Goal: Task Accomplishment & Management: Use online tool/utility

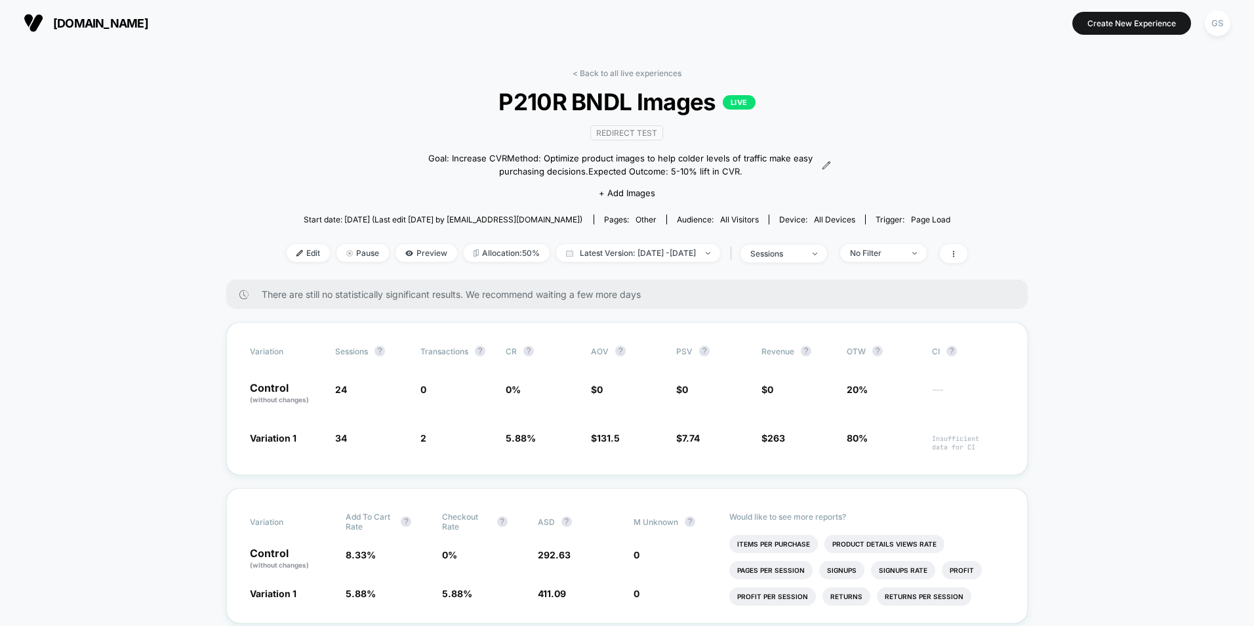
click at [594, 79] on div "< Back to all live experiences P210R BNDL Images LIVE Redirect Test Goal: Incre…" at bounding box center [627, 173] width 681 height 211
click at [596, 75] on link "< Back to all live experiences" at bounding box center [627, 73] width 109 height 10
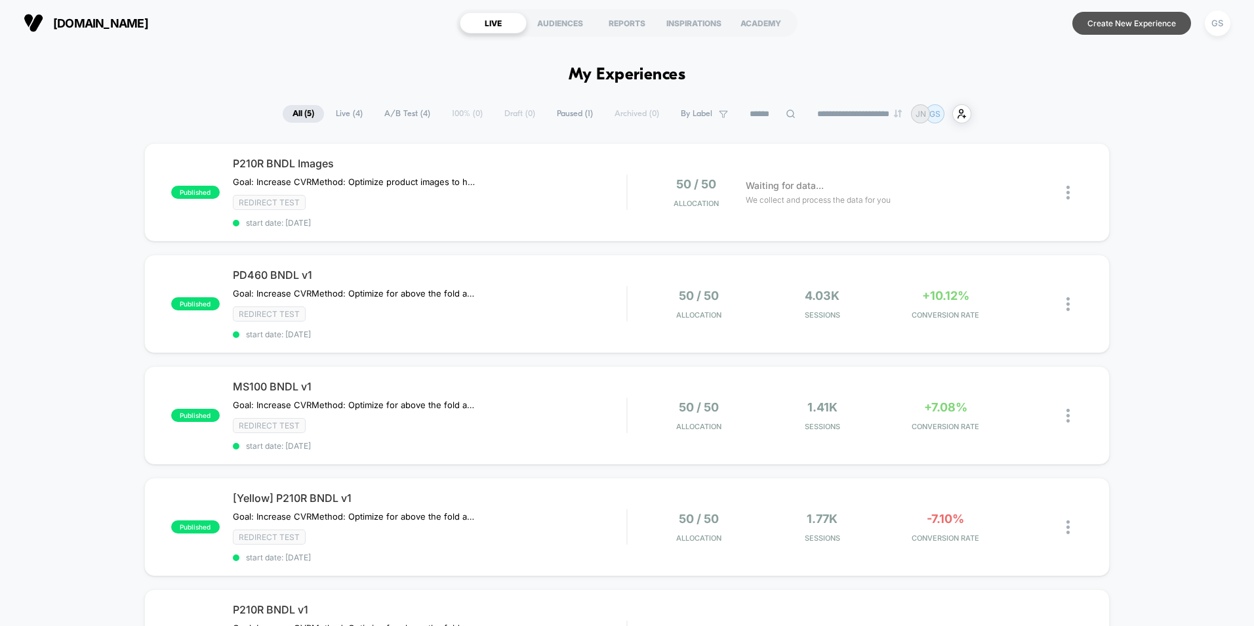
click at [1132, 22] on button "Create New Experience" at bounding box center [1132, 23] width 119 height 23
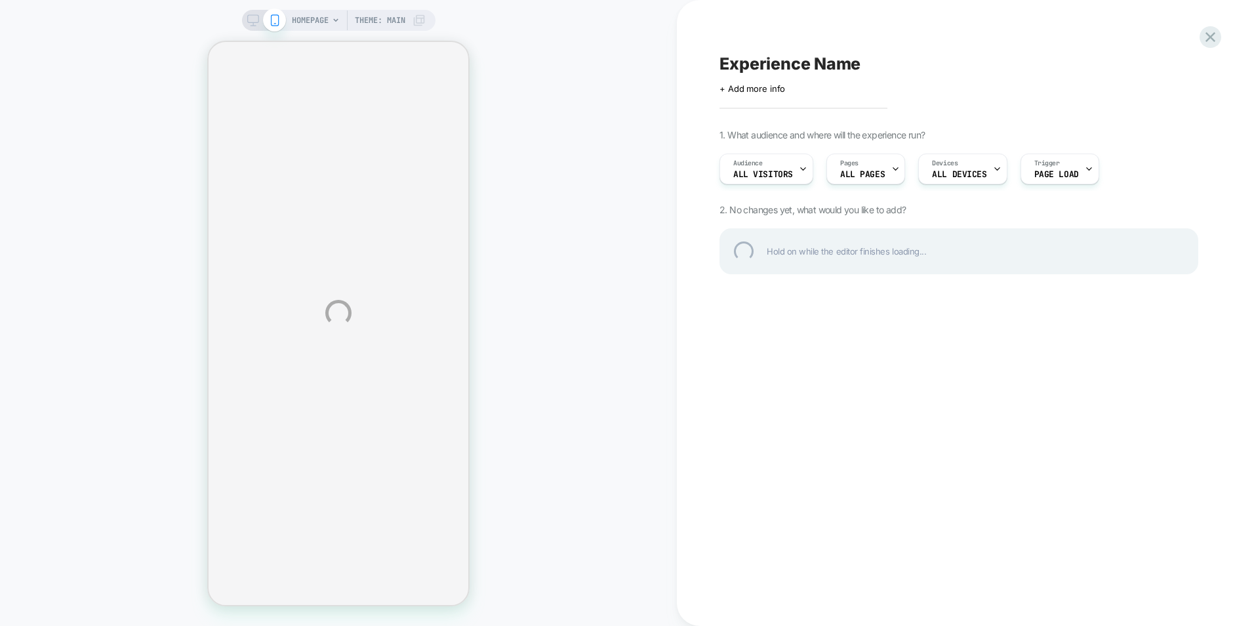
click at [321, 20] on div "HOMEPAGE Theme: MAIN Experience Name Click to edit experience details + Add mor…" at bounding box center [627, 313] width 1254 height 626
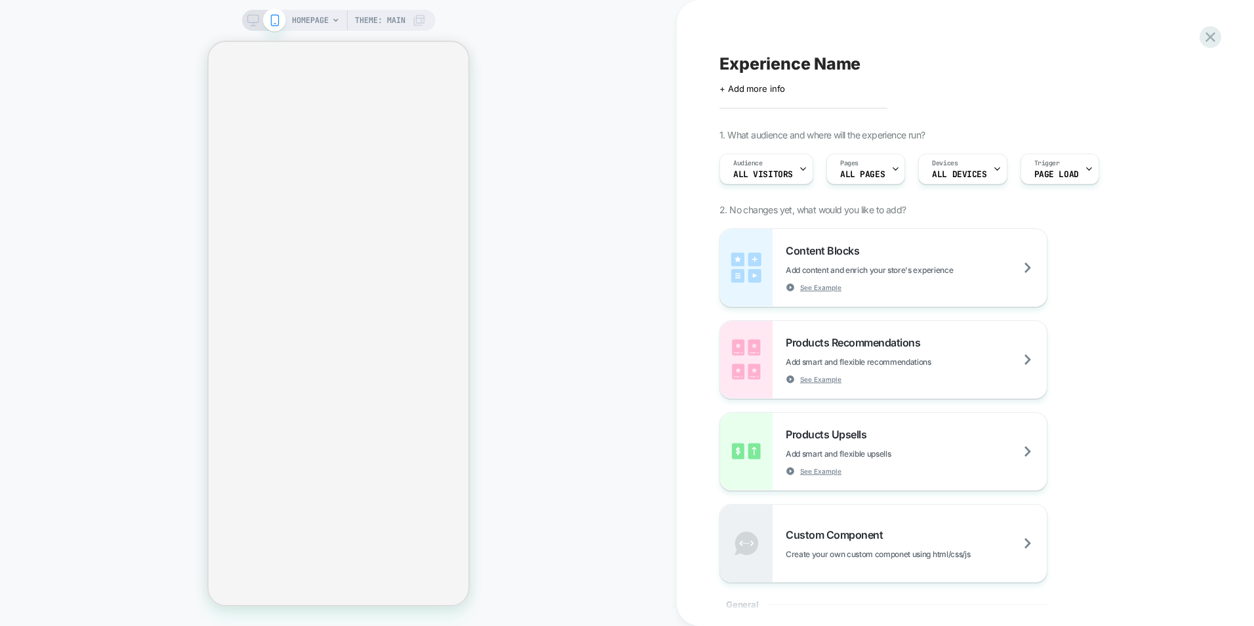
click at [335, 20] on icon at bounding box center [335, 19] width 5 height 3
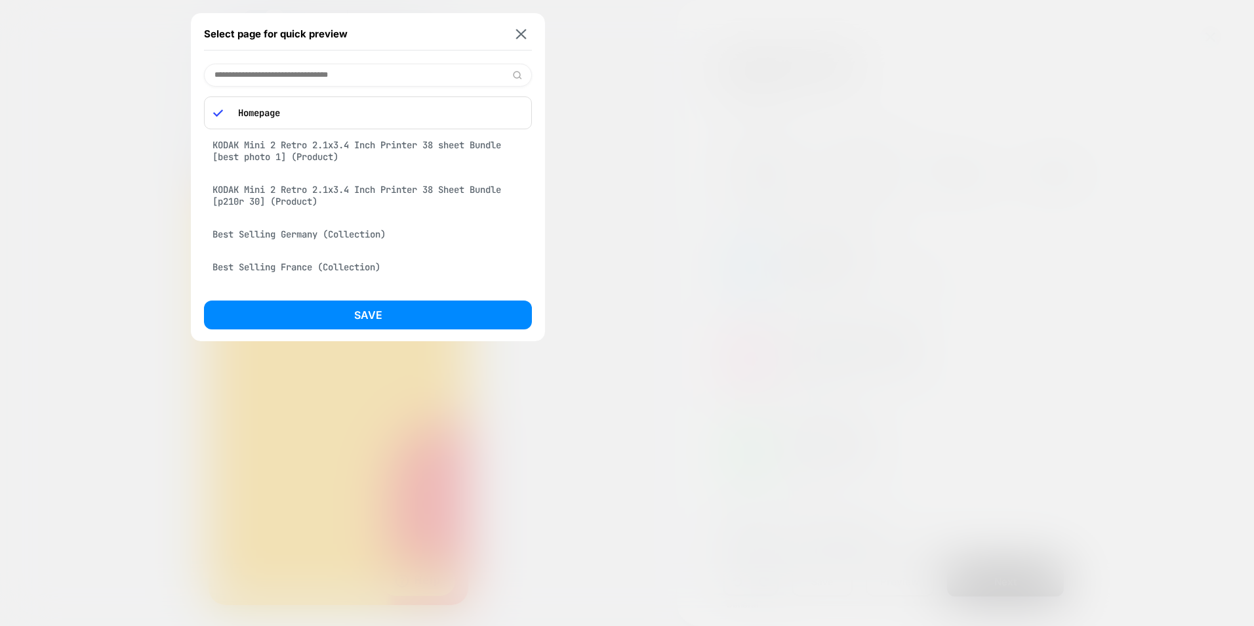
click at [337, 77] on input at bounding box center [368, 75] width 328 height 23
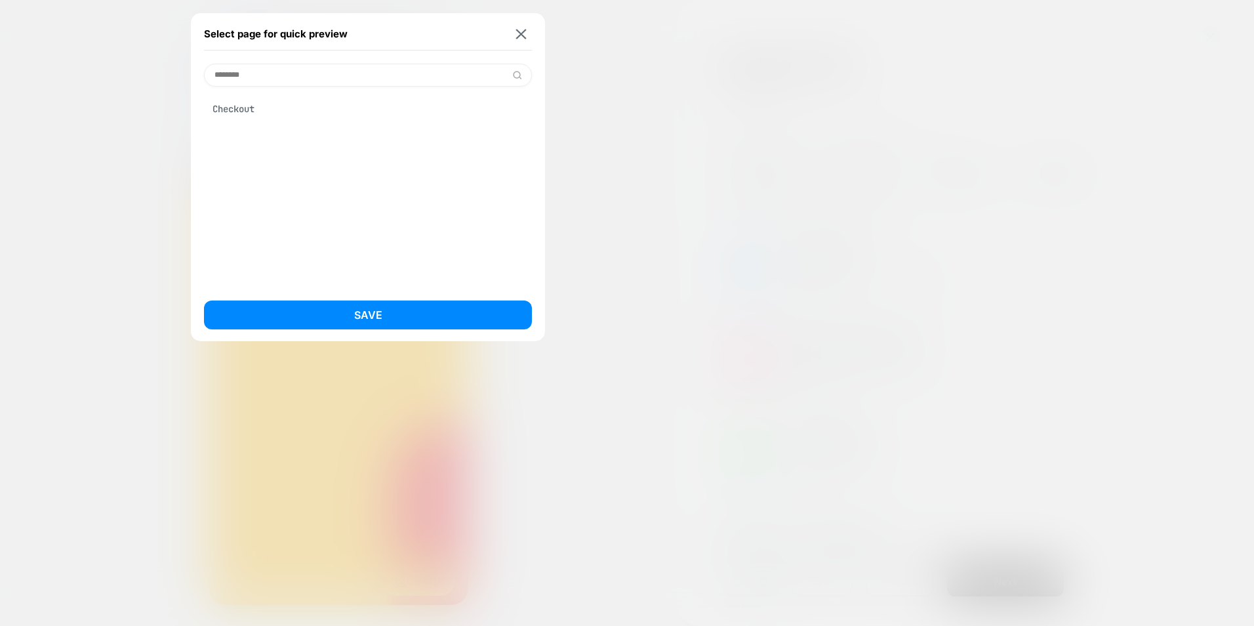
type input "********"
click at [302, 115] on div "Checkout" at bounding box center [368, 108] width 328 height 25
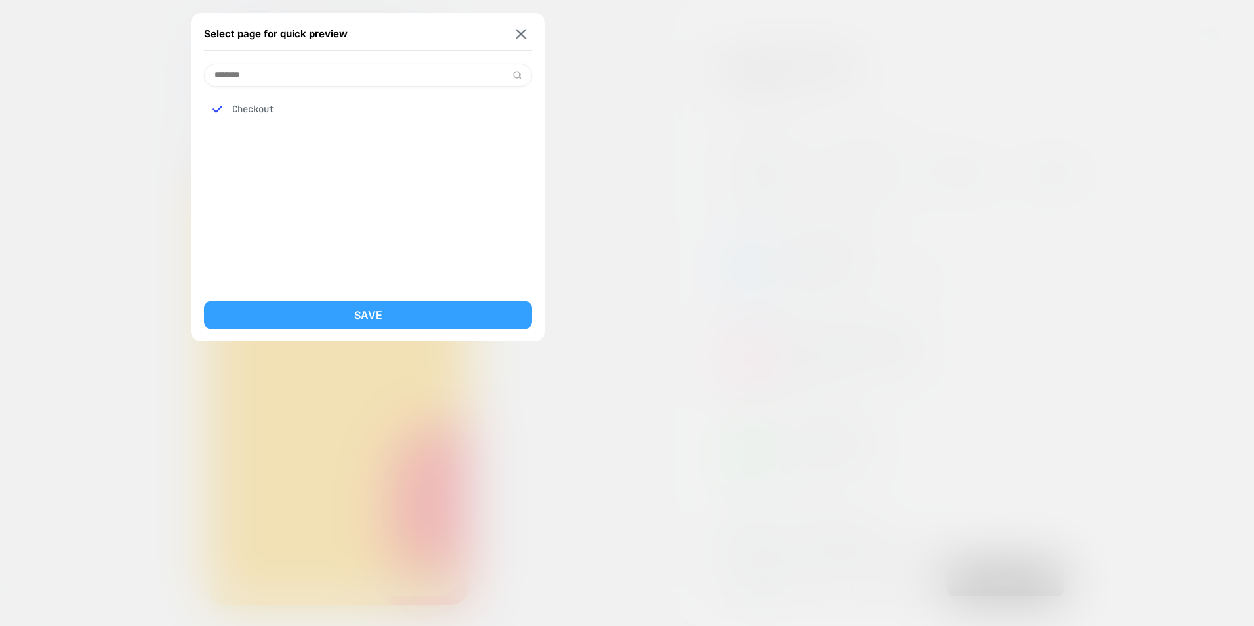
click at [377, 304] on button "Save" at bounding box center [368, 314] width 328 height 29
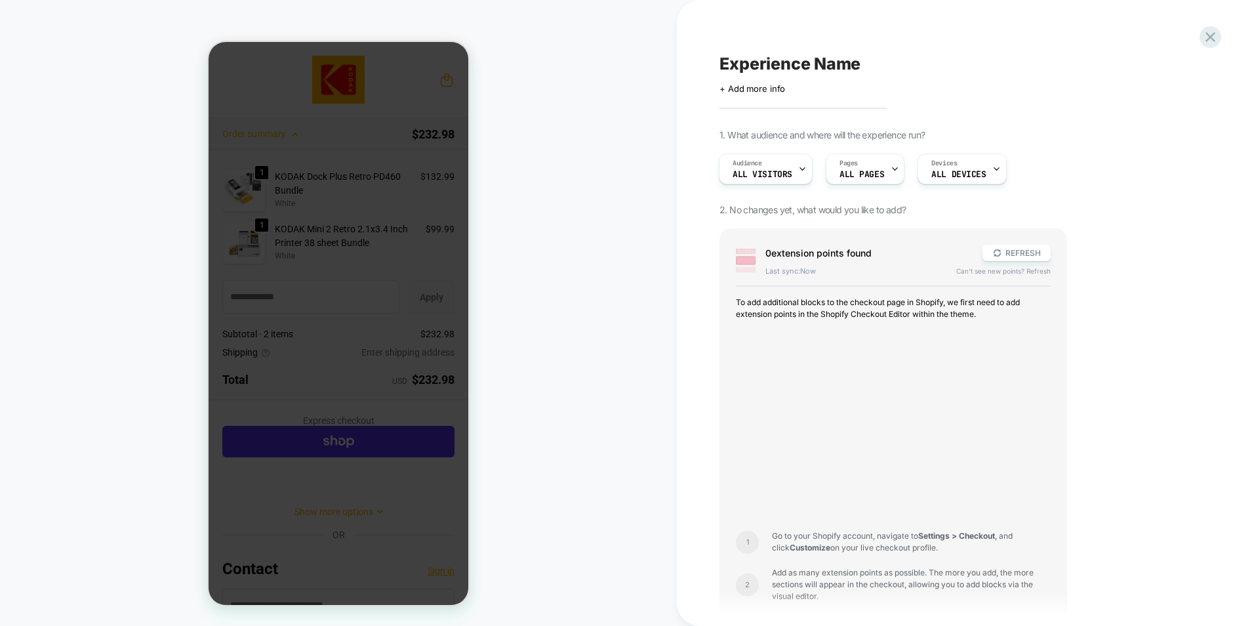
scroll to position [30, 0]
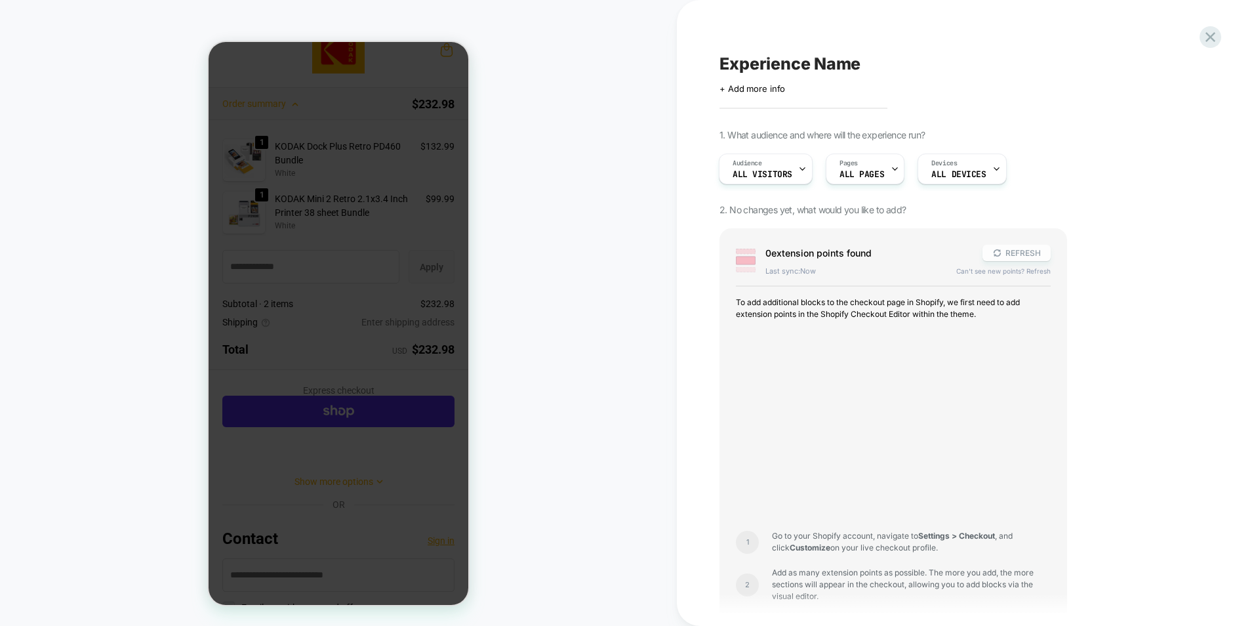
click at [1014, 253] on button "REFRESH" at bounding box center [1017, 253] width 68 height 16
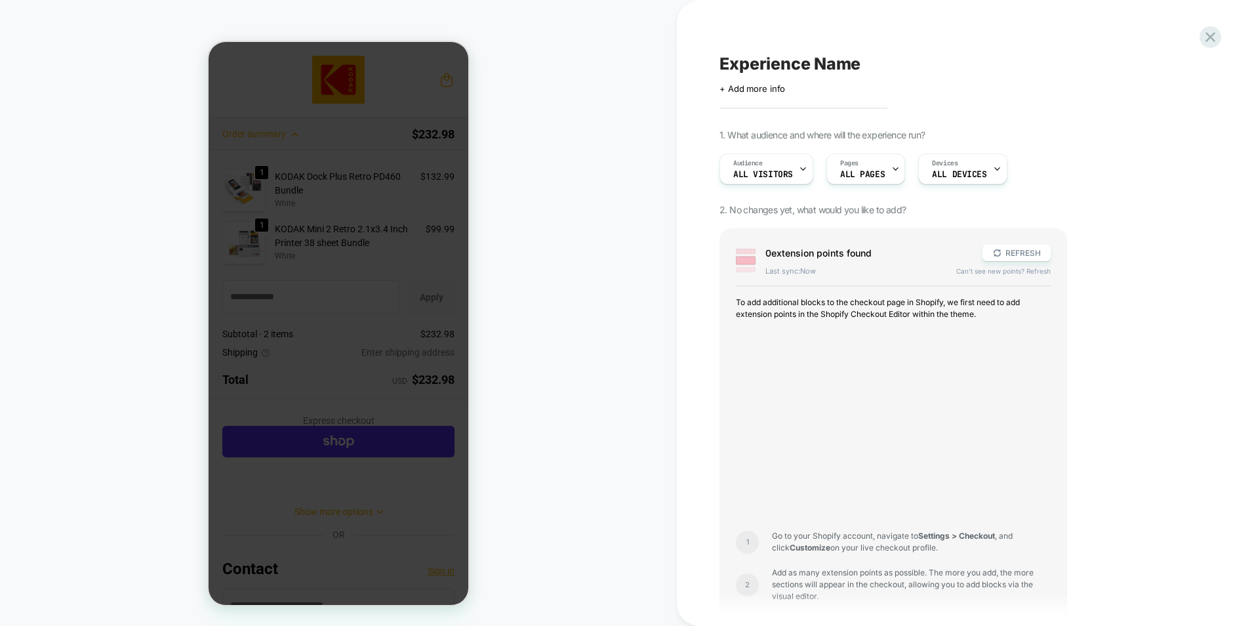
scroll to position [0, 1]
click at [722, 312] on div "0 extension point s found REFRESH Last sync: Now Can't see new points? Refresh …" at bounding box center [894, 460] width 348 height 464
drag, startPoint x: 730, startPoint y: 306, endPoint x: 1002, endPoint y: 311, distance: 272.3
click at [1002, 311] on div "0 extension point s found REFRESH Last sync: Now Can't see new points? Refresh …" at bounding box center [894, 460] width 348 height 464
click at [1002, 311] on span "To add additional blocks to the checkout page in Shopify, we first need to add …" at bounding box center [893, 309] width 315 height 24
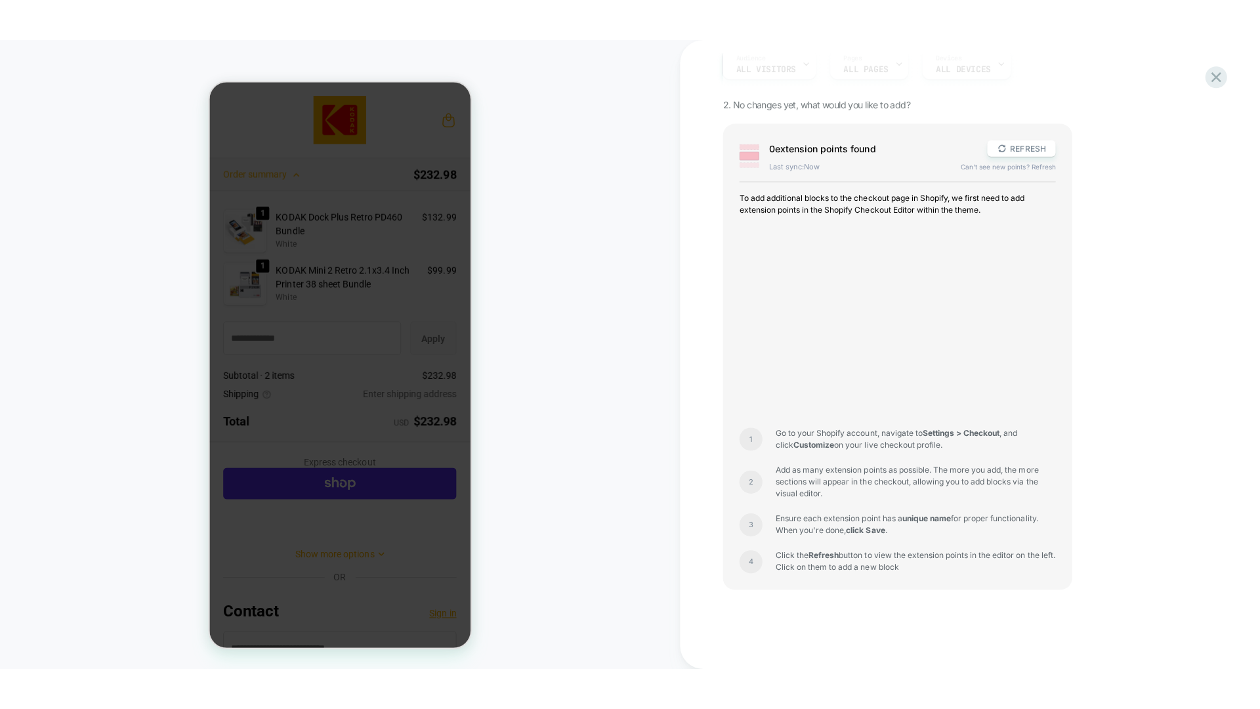
scroll to position [158, 0]
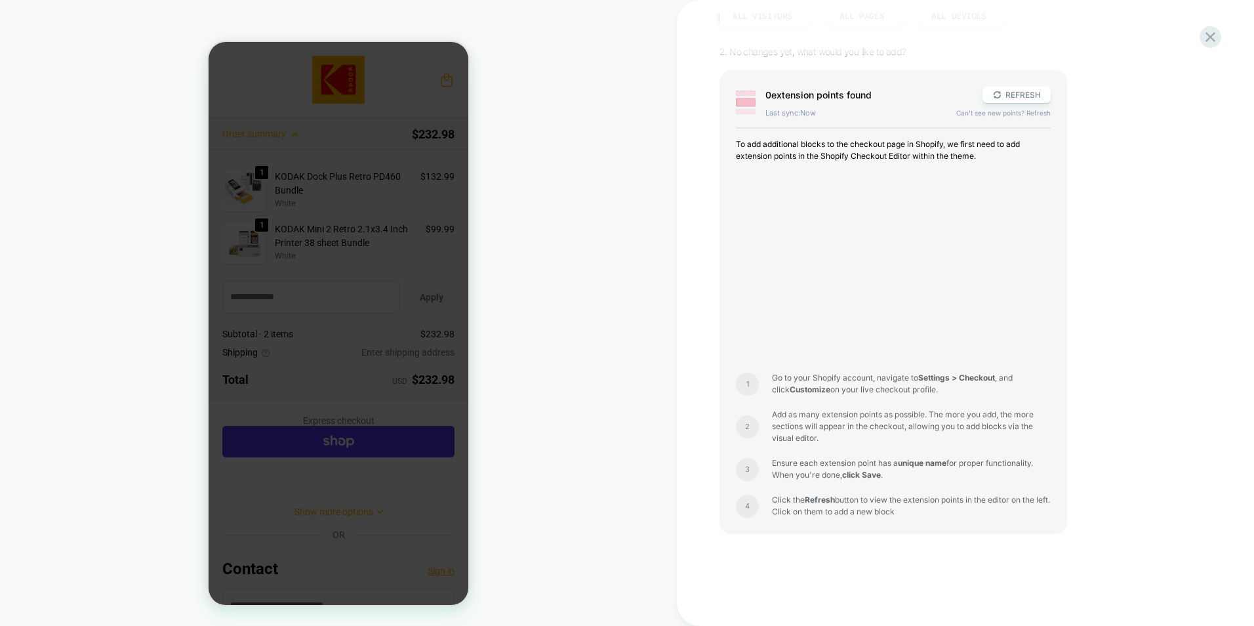
click at [848, 425] on span "Add as many extension points as possible. The more you add, the more sections w…" at bounding box center [911, 426] width 279 height 35
click at [848, 424] on span "Add as many extension points as possible. The more you add, the more sections w…" at bounding box center [911, 426] width 279 height 35
drag, startPoint x: 848, startPoint y: 424, endPoint x: 834, endPoint y: 445, distance: 24.9
click at [834, 445] on div "To add additional blocks to the checkout page in Shopify, we first need to add …" at bounding box center [893, 327] width 315 height 379
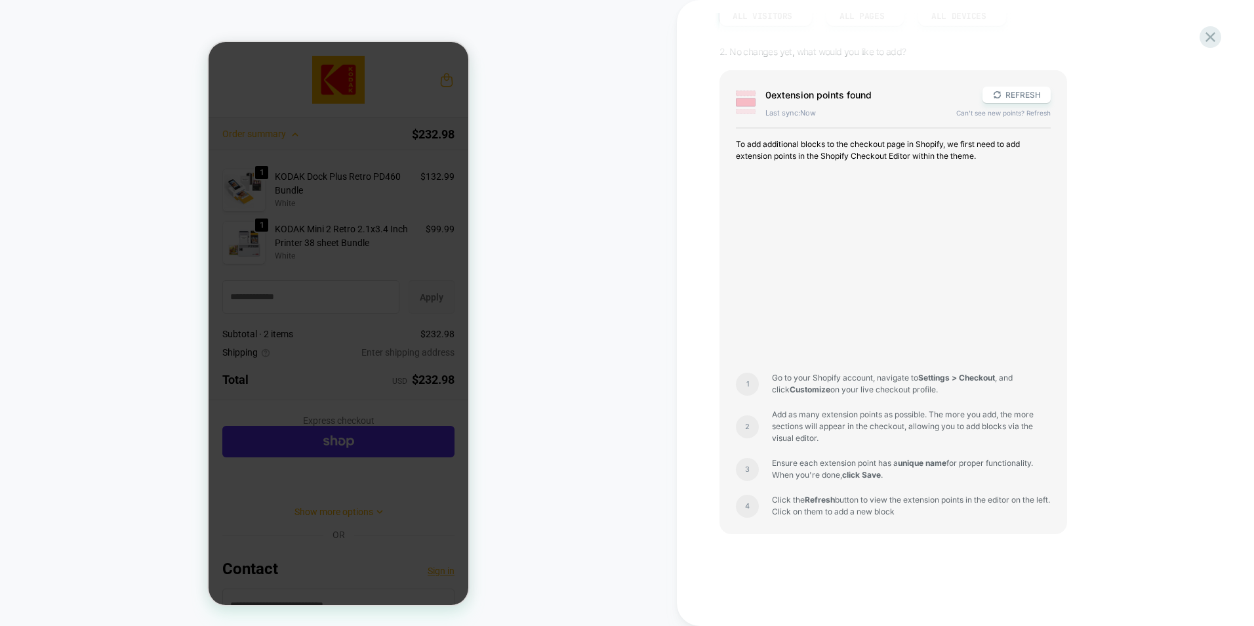
click at [825, 414] on span "Add as many extension points as possible. The more you add, the more sections w…" at bounding box center [911, 426] width 279 height 35
drag, startPoint x: 825, startPoint y: 414, endPoint x: 840, endPoint y: 445, distance: 34.3
click at [840, 445] on div "To add additional blocks to the checkout page in Shopify, we first need to add …" at bounding box center [893, 327] width 315 height 379
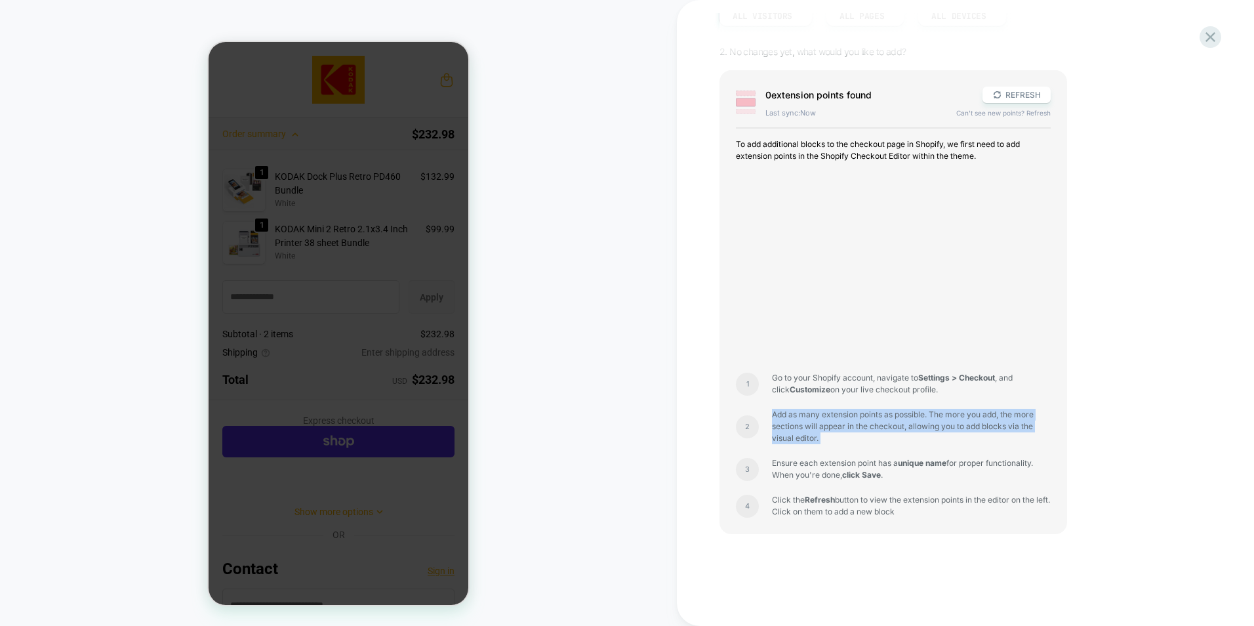
drag, startPoint x: 768, startPoint y: 501, endPoint x: 952, endPoint y: 511, distance: 184.6
click at [952, 511] on div "4 Click the Refresh button to view the extension points in the editor on the le…" at bounding box center [893, 506] width 315 height 24
click at [952, 511] on span "Click the Refresh button to view the extension points in the editor on the left…" at bounding box center [911, 506] width 279 height 24
click at [1203, 37] on icon at bounding box center [1211, 37] width 18 height 18
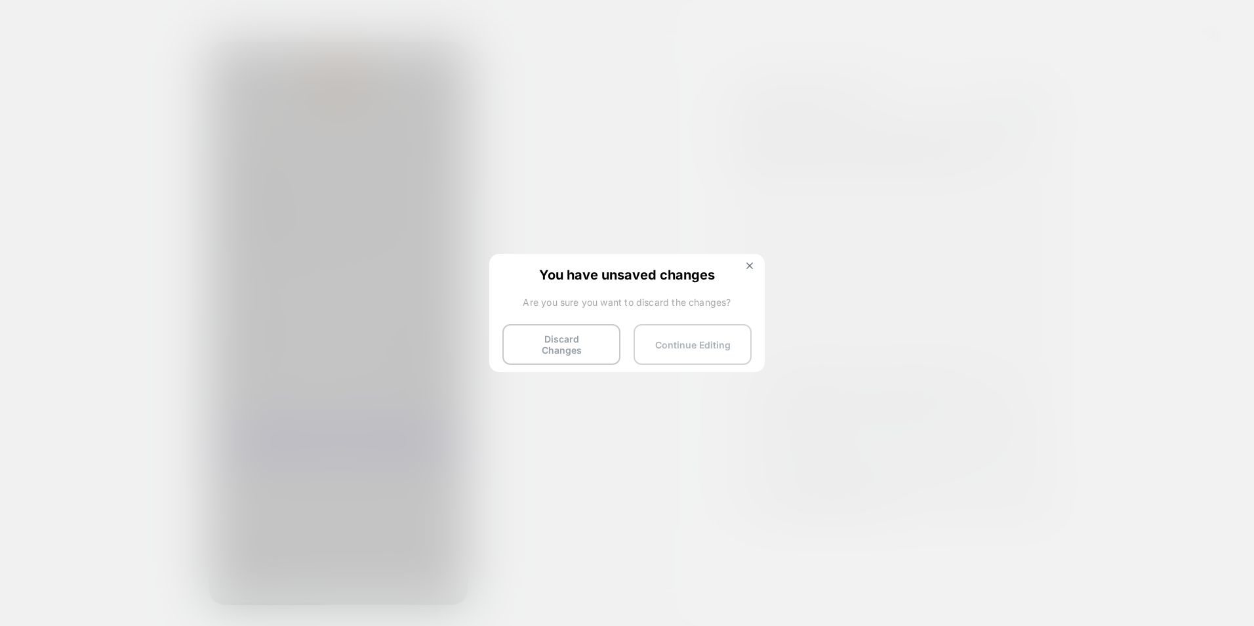
click at [684, 333] on button "Continue Editing" at bounding box center [693, 344] width 118 height 41
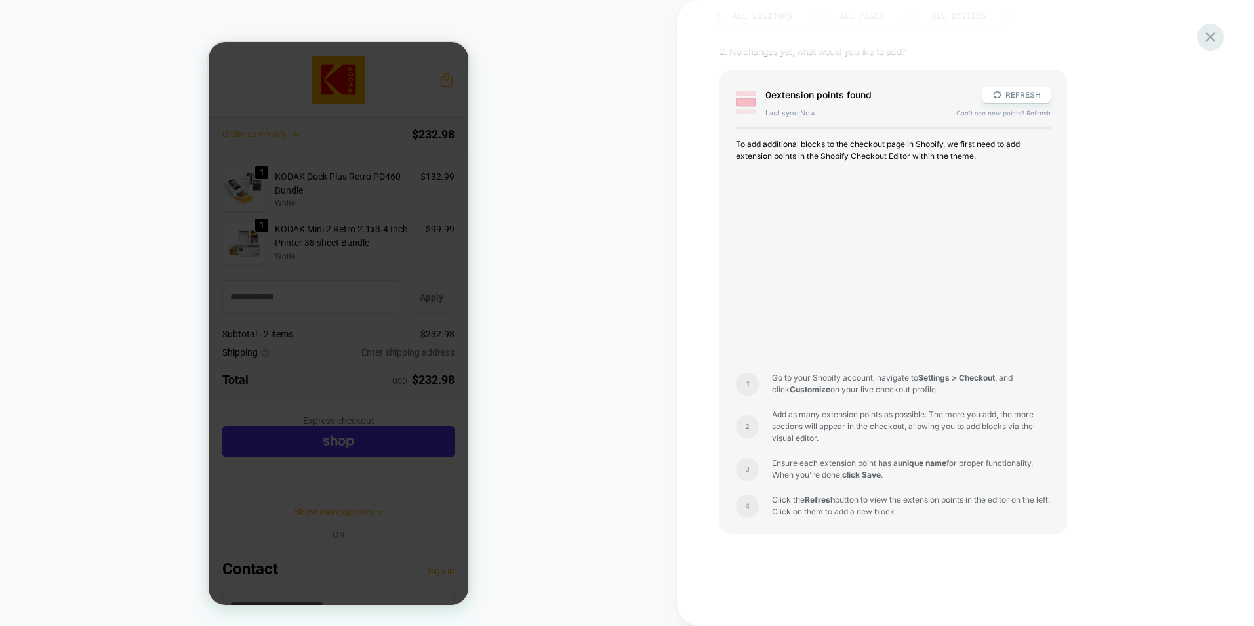
click at [1217, 33] on icon at bounding box center [1211, 37] width 18 height 18
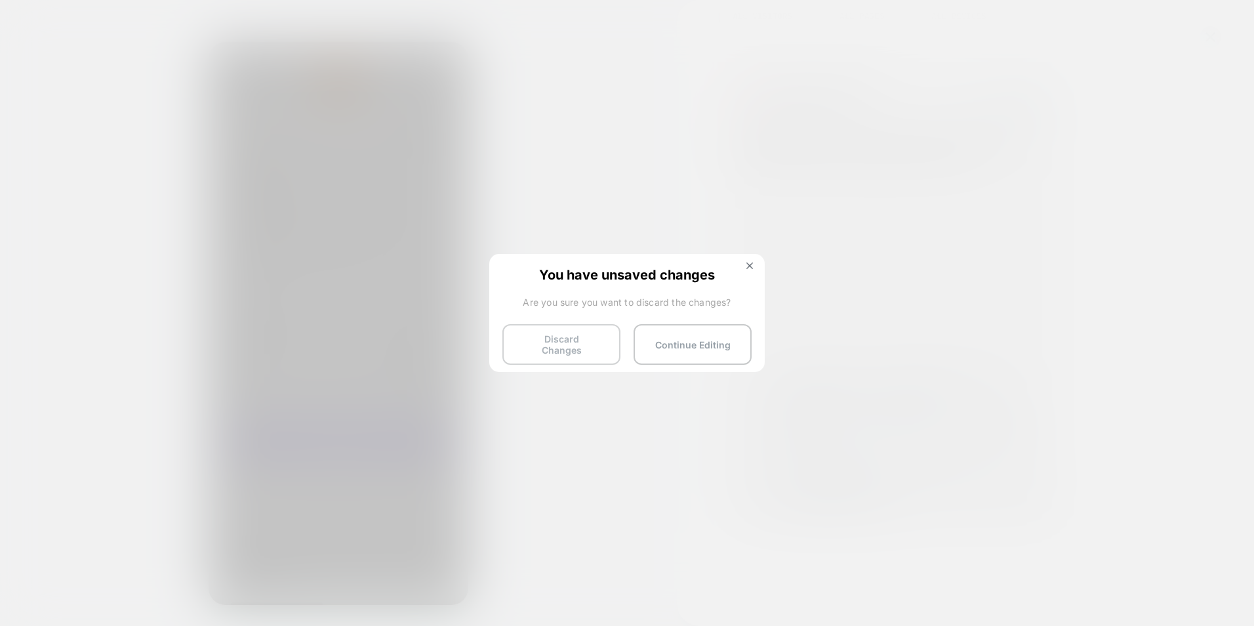
click at [543, 344] on button "Discard Changes" at bounding box center [562, 344] width 118 height 41
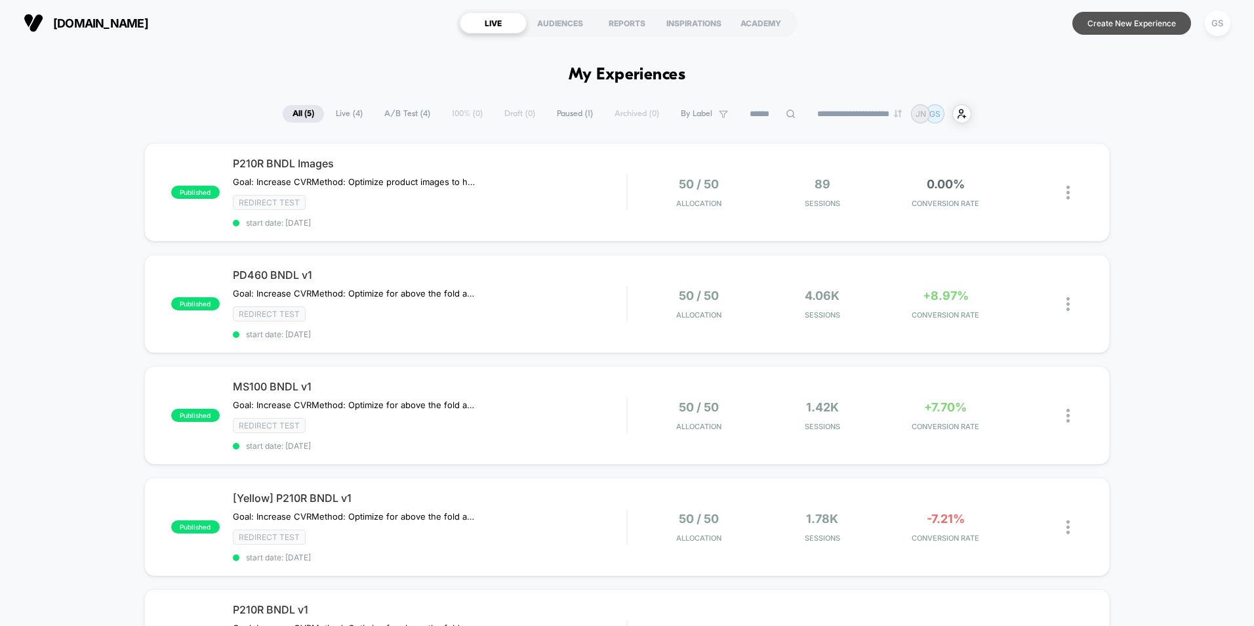
click at [1099, 24] on button "Create New Experience" at bounding box center [1132, 23] width 119 height 23
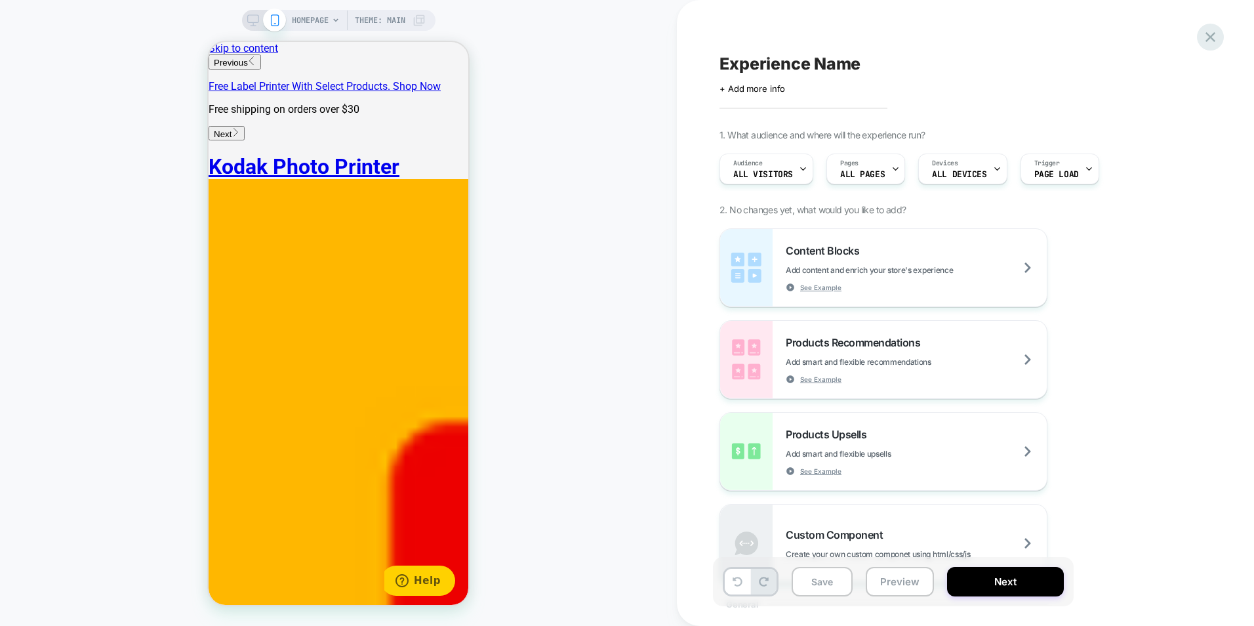
click at [1204, 34] on icon at bounding box center [1211, 37] width 18 height 18
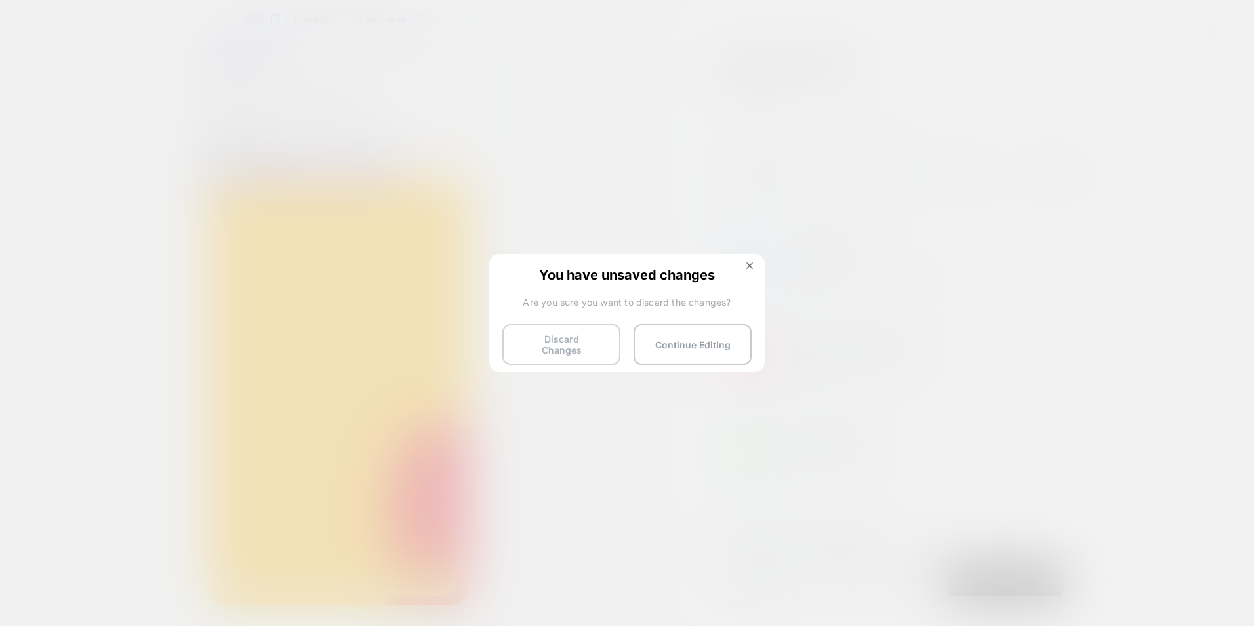
click at [596, 349] on button "Discard Changes" at bounding box center [562, 344] width 118 height 41
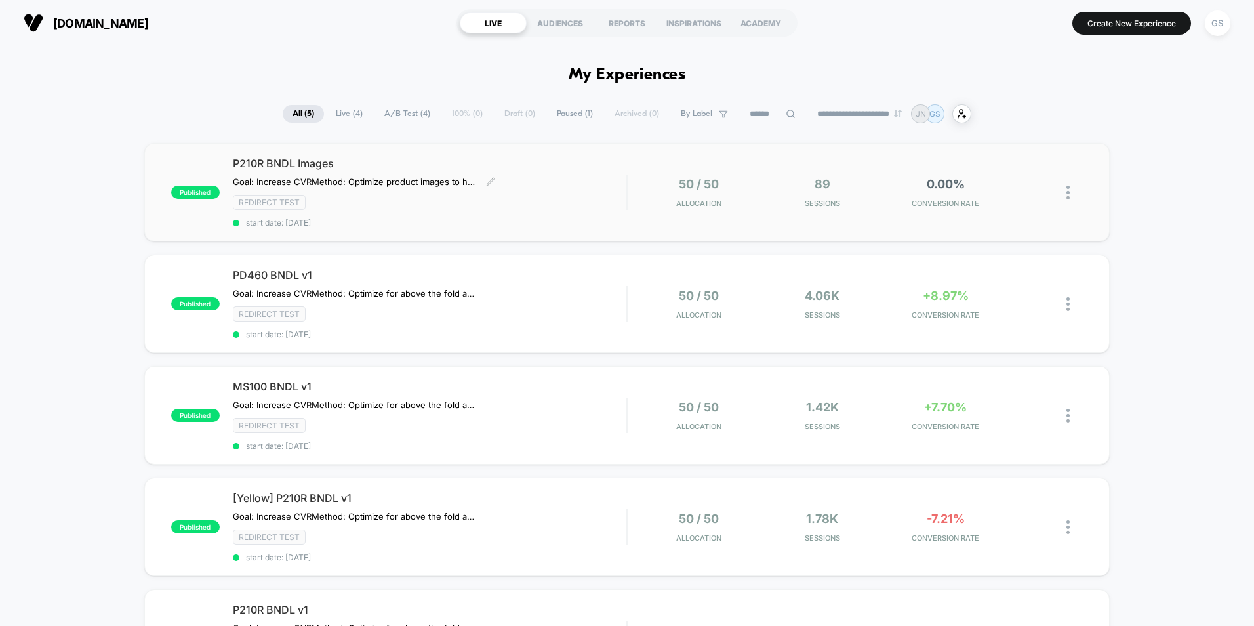
click at [508, 195] on div "Redirect Test" at bounding box center [430, 202] width 394 height 15
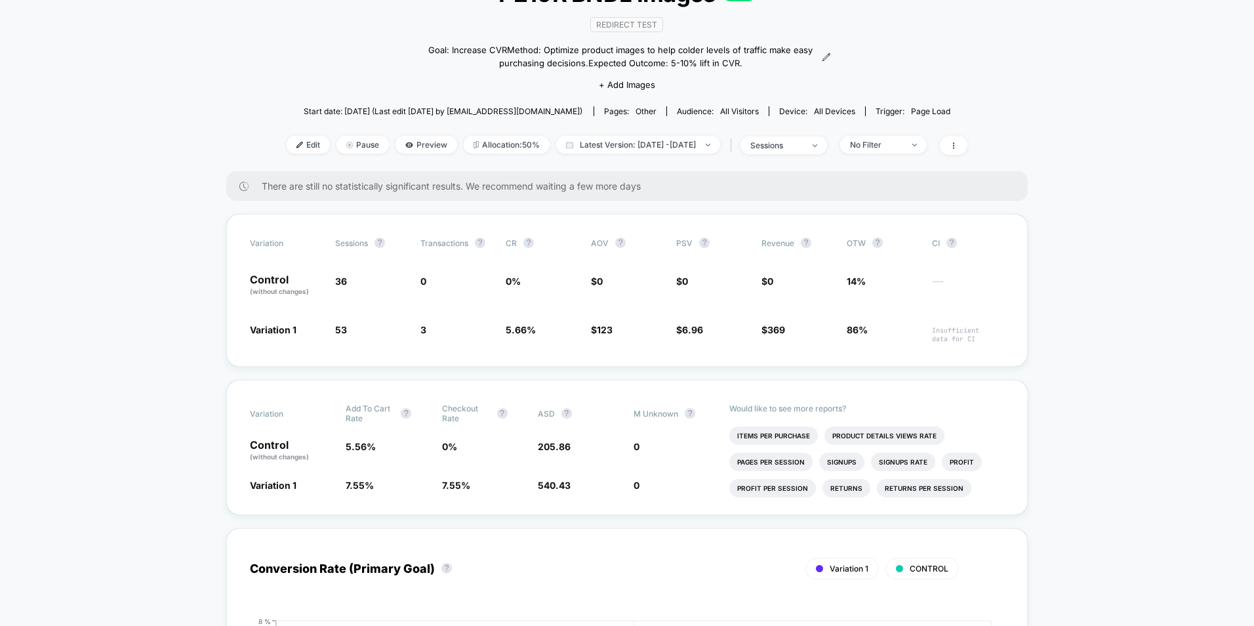
scroll to position [131, 0]
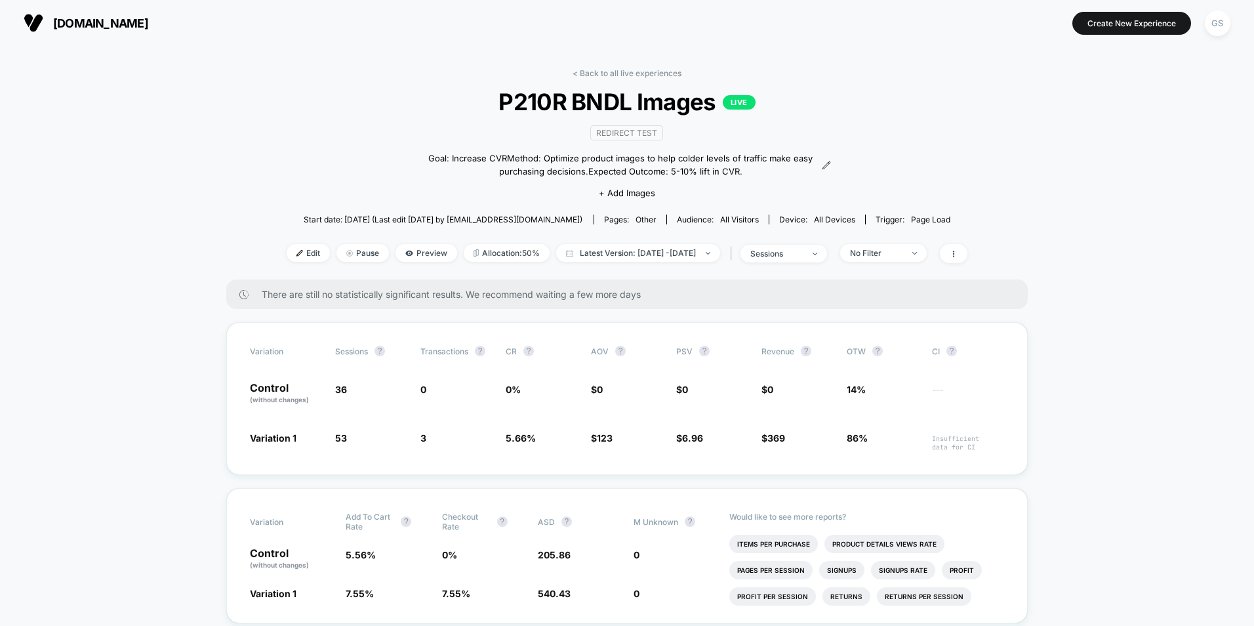
click at [604, 77] on link "< Back to all live experiences" at bounding box center [627, 73] width 109 height 10
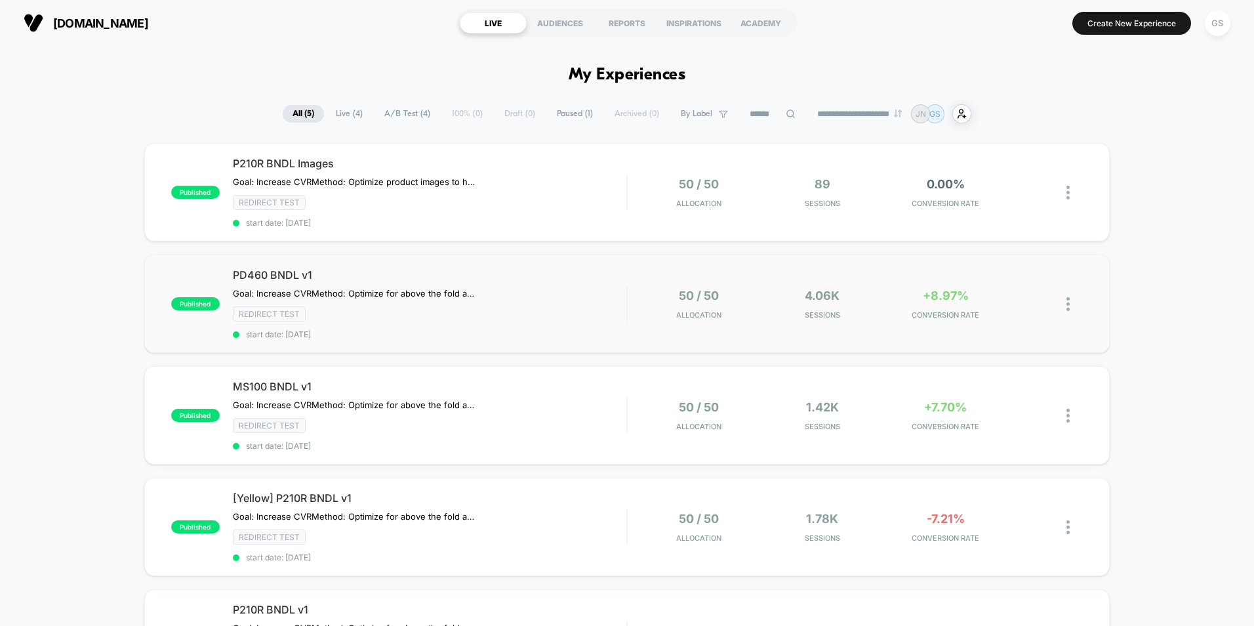
click at [642, 300] on div "50 / 50 Allocation" at bounding box center [699, 304] width 117 height 31
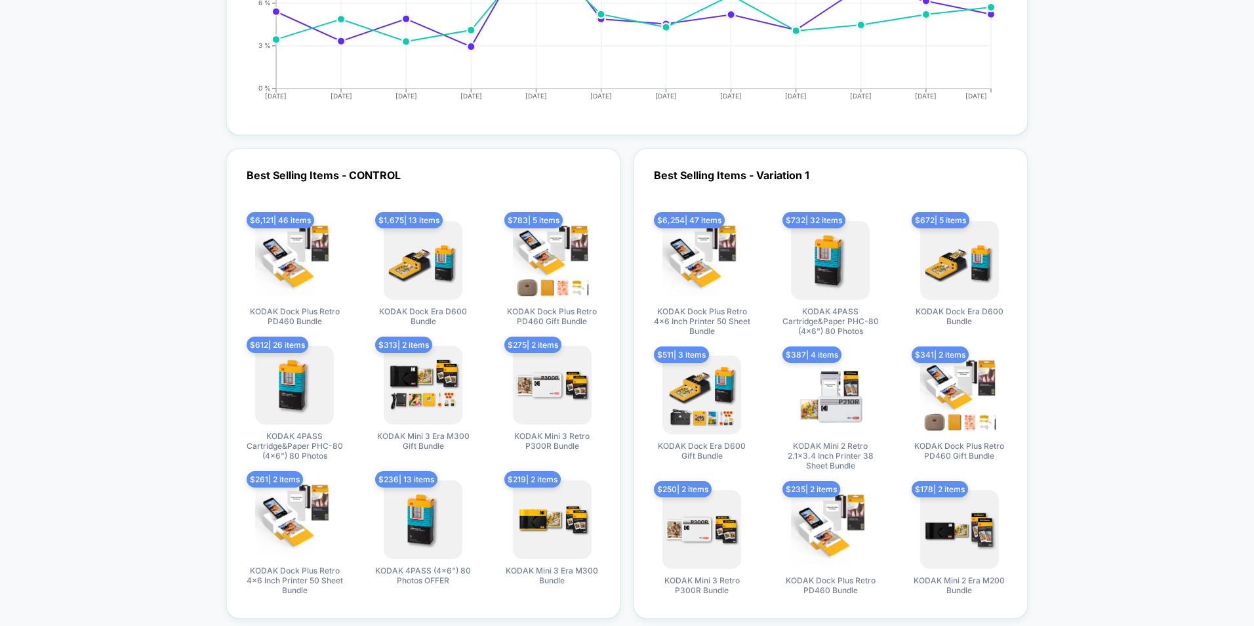
scroll to position [1837, 0]
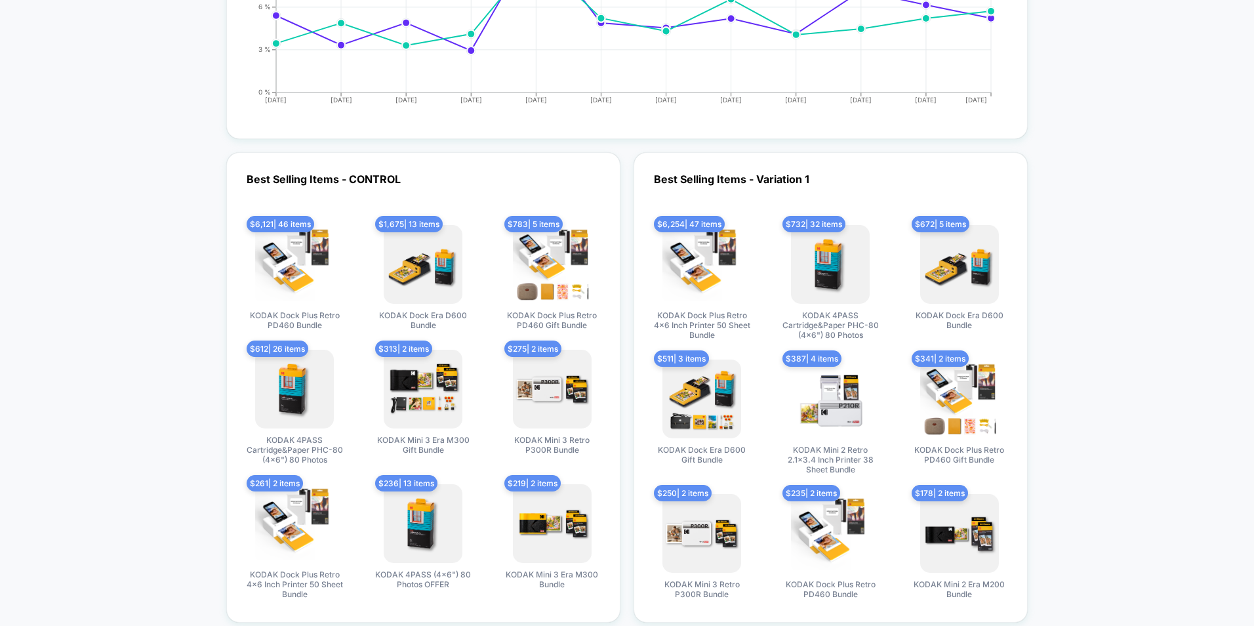
click at [289, 241] on img at bounding box center [294, 264] width 79 height 79
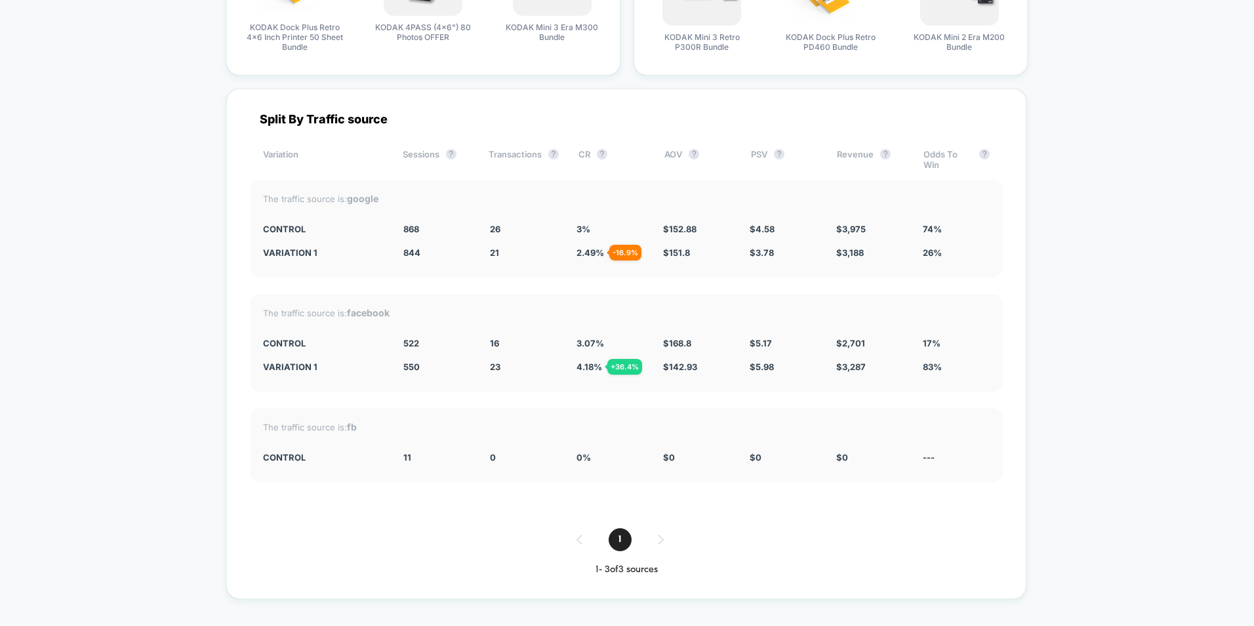
scroll to position [2362, 0]
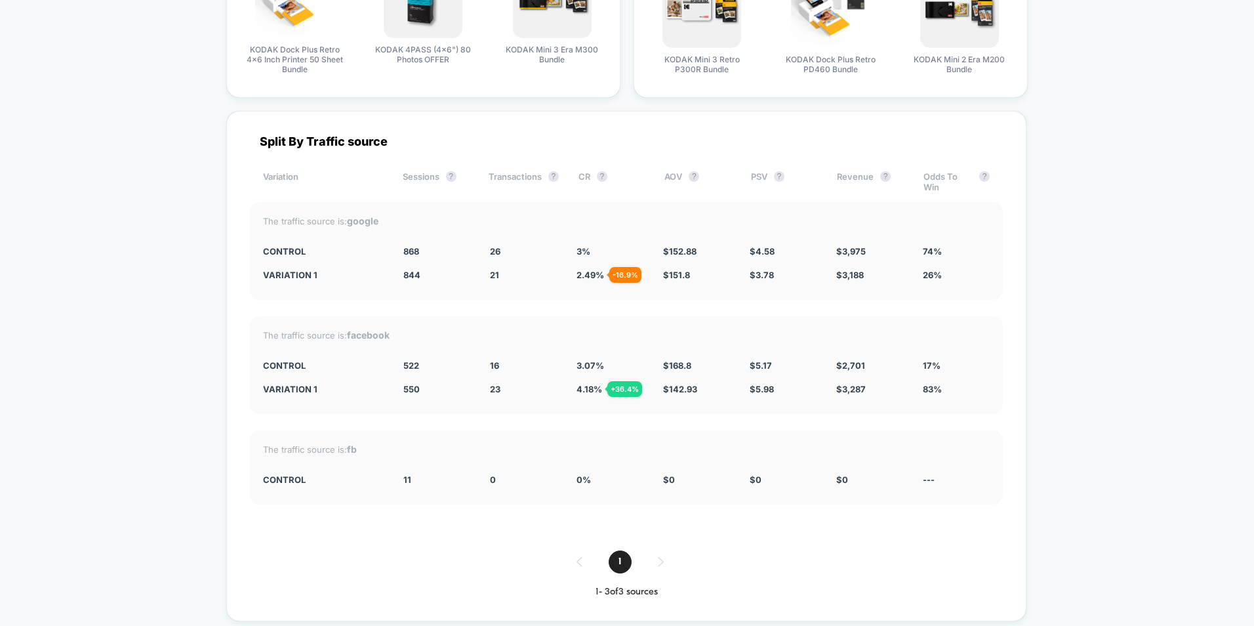
drag, startPoint x: 194, startPoint y: 223, endPoint x: 194, endPoint y: 95, distance: 127.9
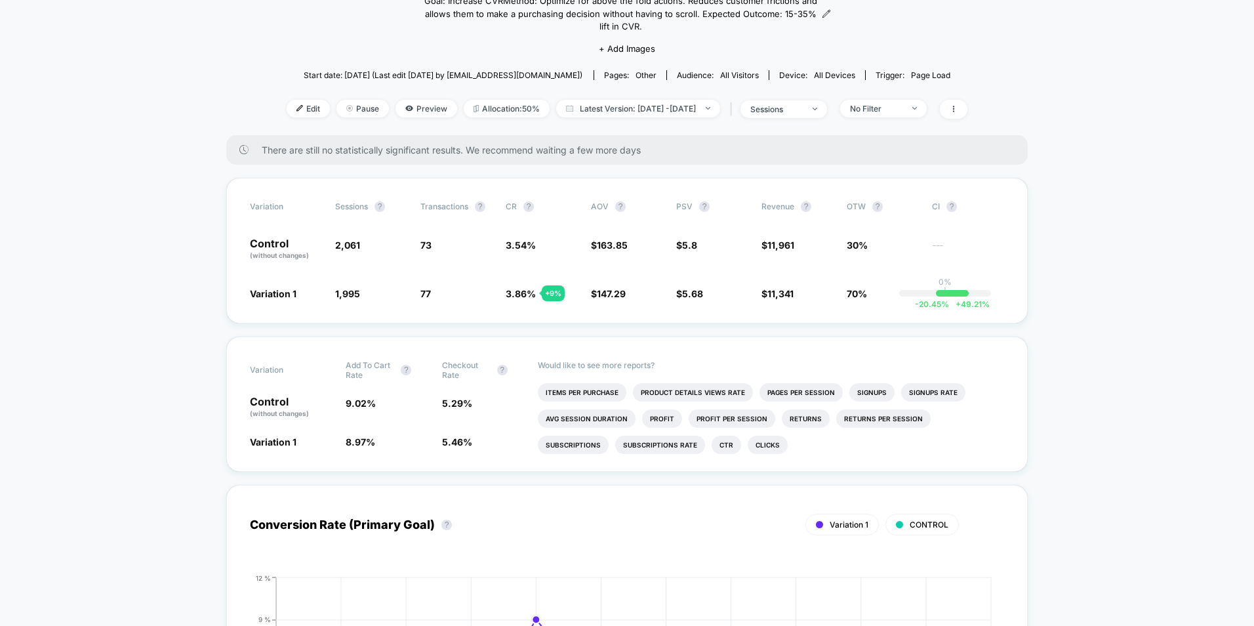
scroll to position [0, 0]
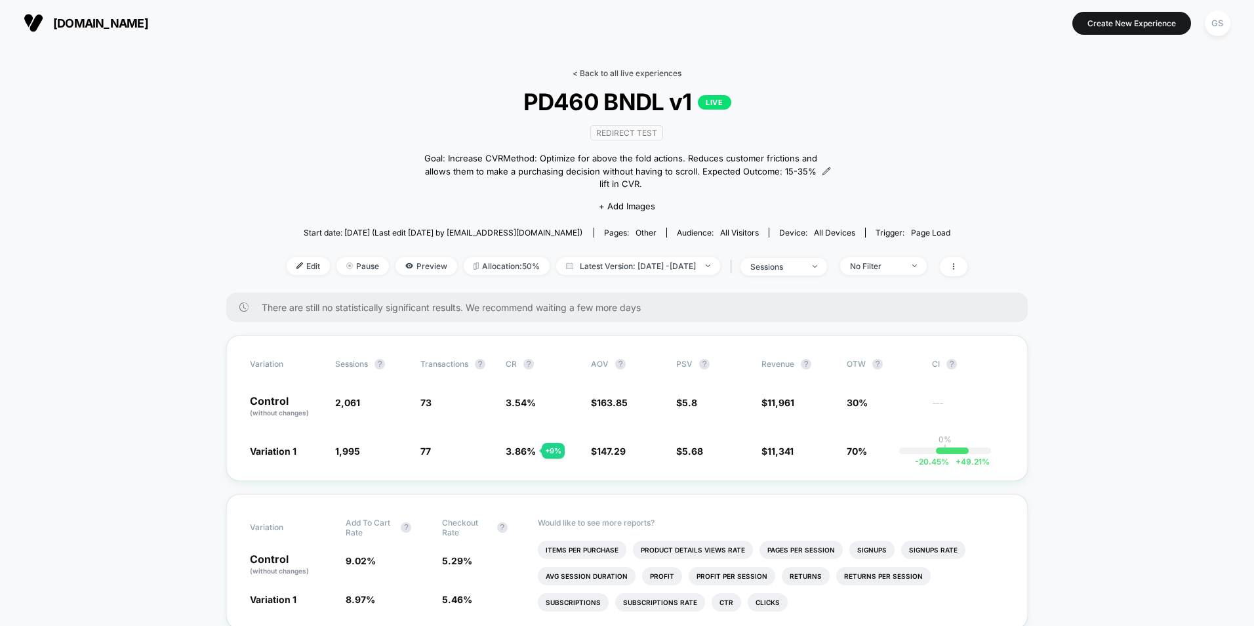
click at [637, 69] on link "< Back to all live experiences" at bounding box center [627, 73] width 109 height 10
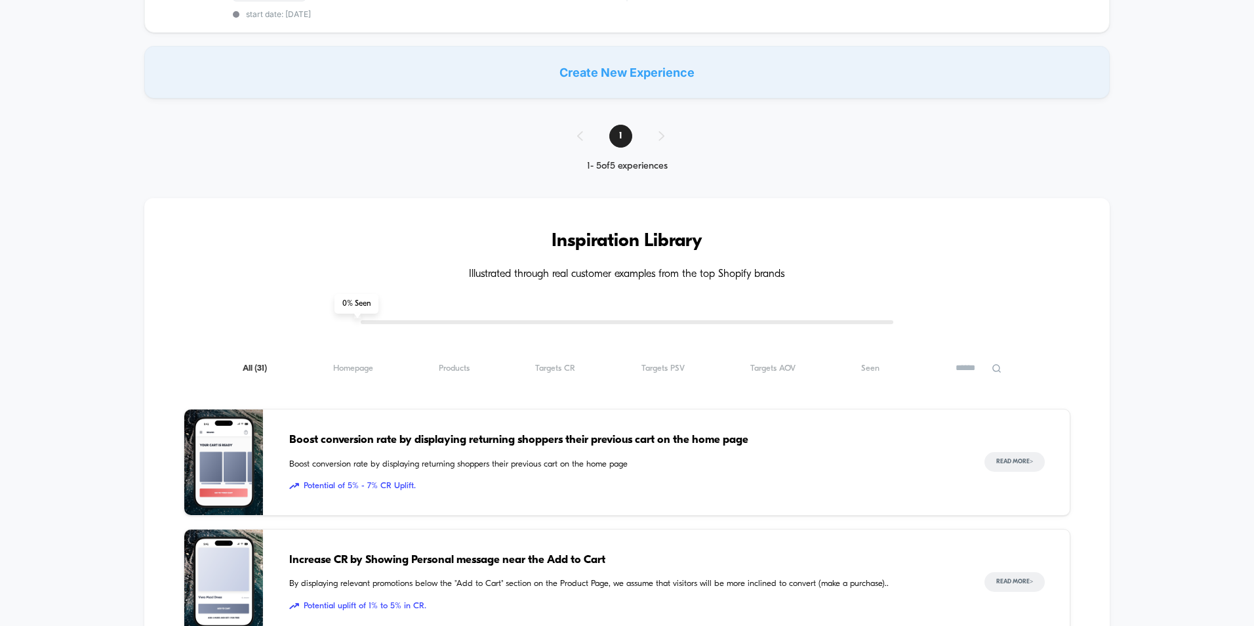
scroll to position [459, 0]
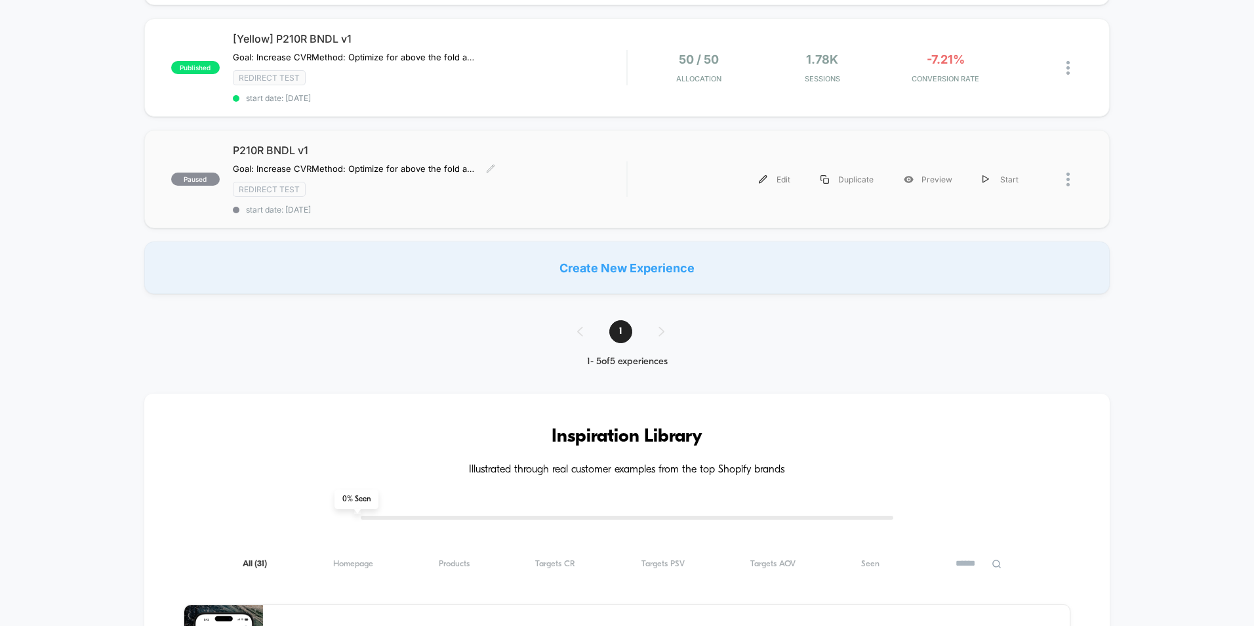
click at [577, 158] on div "P210R BNDL v1 Goal: Increase CVR Method: Optimize for above the fold actions. R…" at bounding box center [430, 179] width 394 height 71
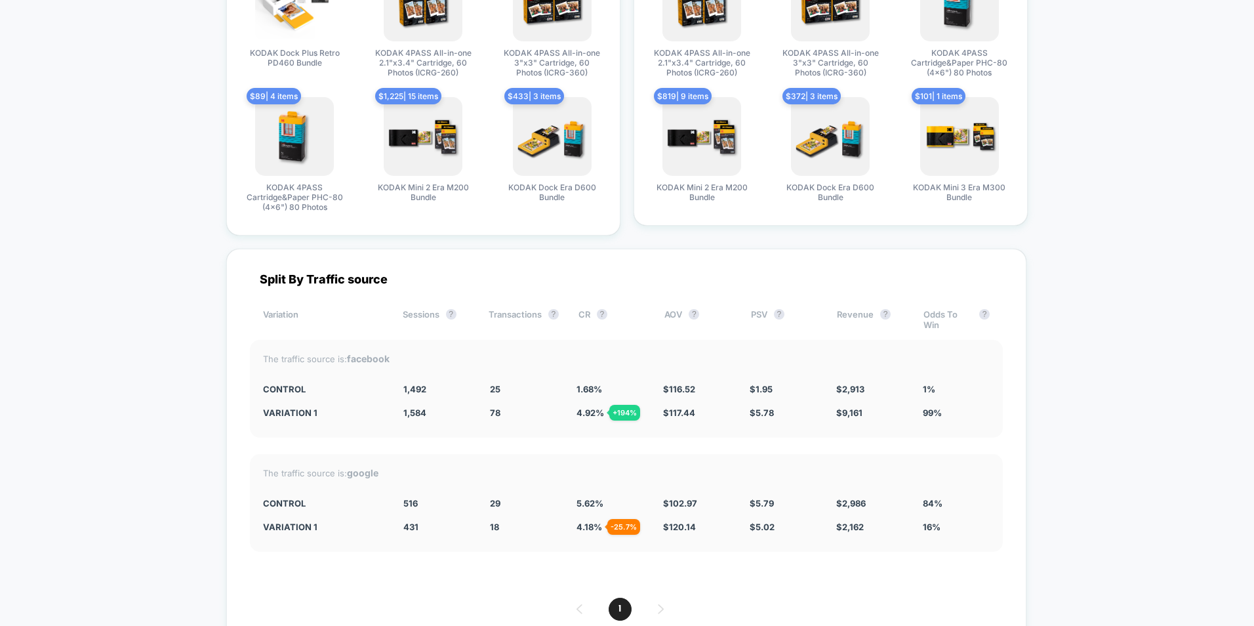
scroll to position [3149, 0]
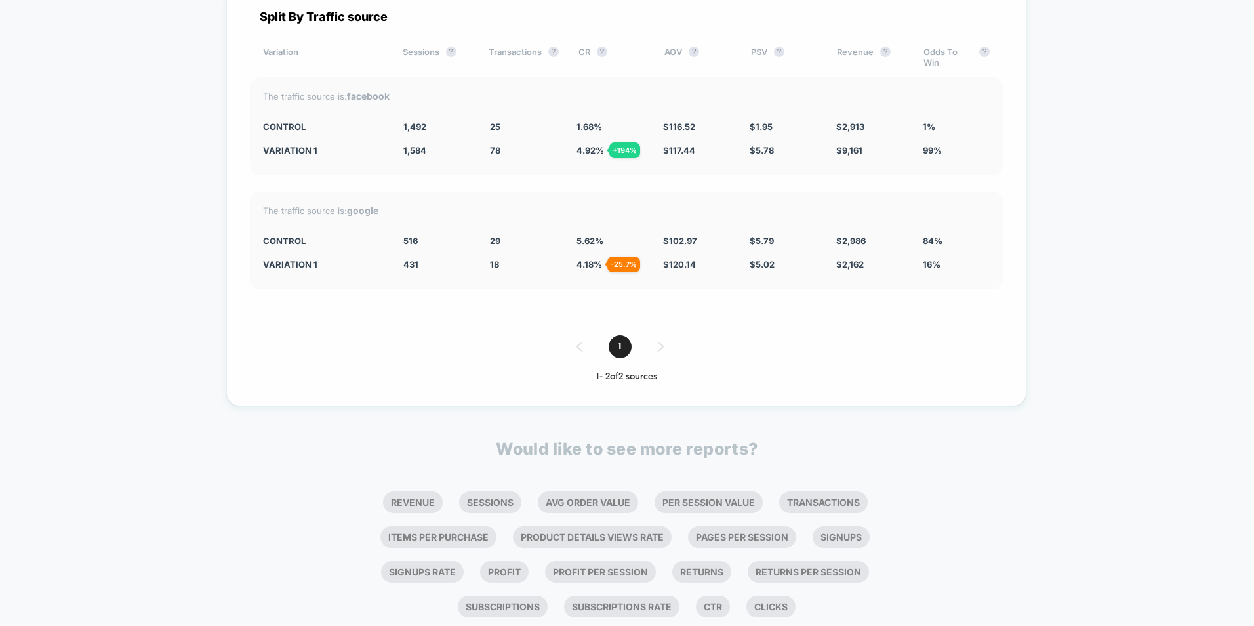
click at [655, 355] on div "1" at bounding box center [626, 346] width 753 height 23
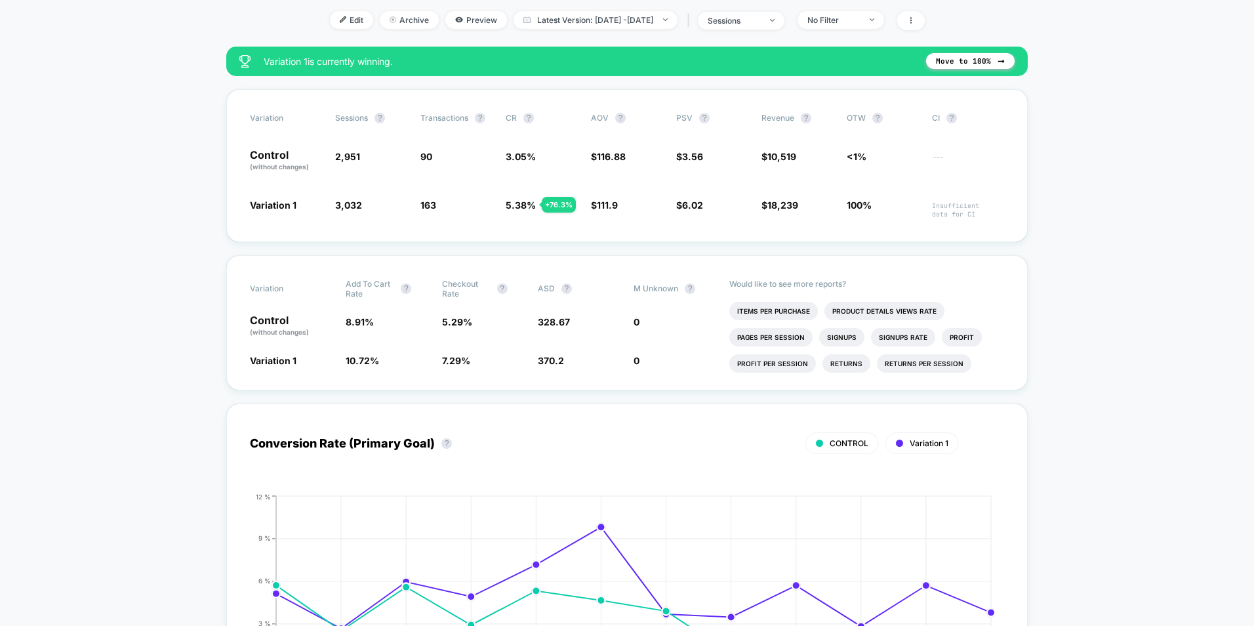
scroll to position [0, 0]
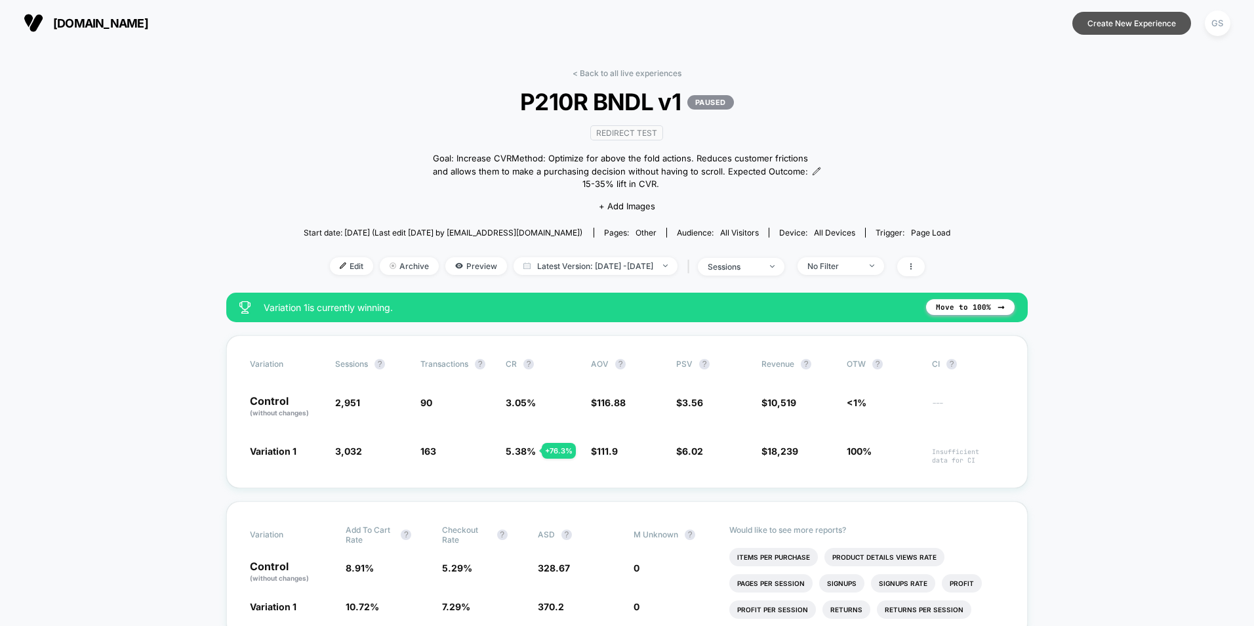
click at [1119, 18] on button "Create New Experience" at bounding box center [1132, 23] width 119 height 23
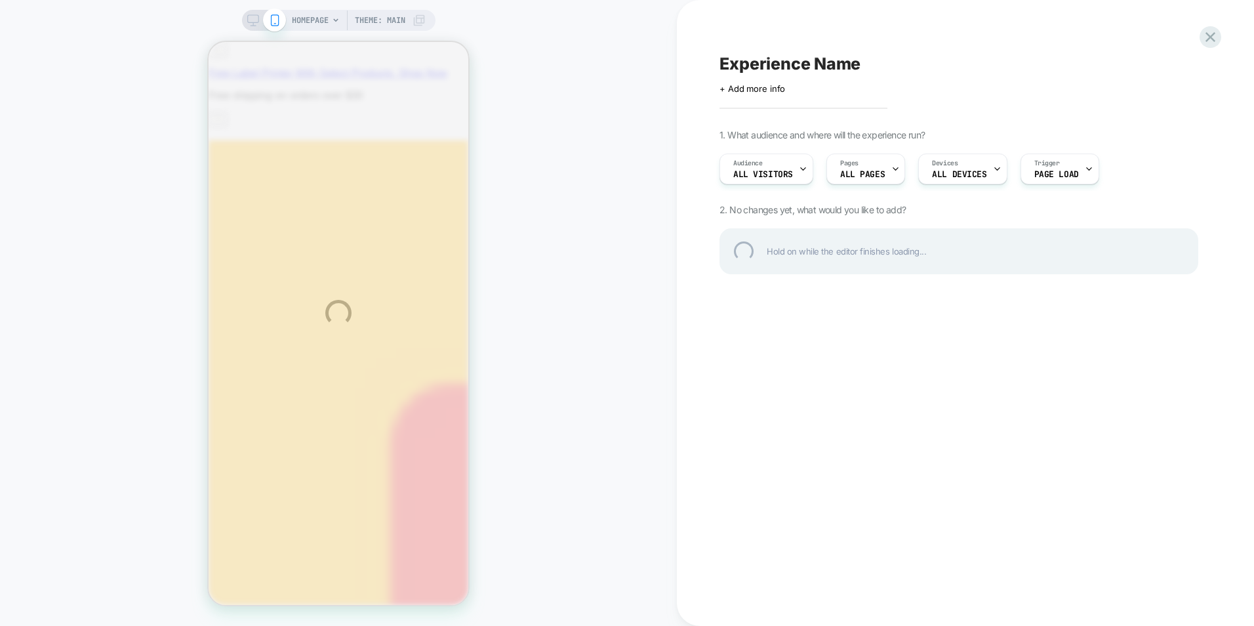
click at [784, 173] on div "HOMEPAGE Theme: MAIN Experience Name Click to edit experience details + Add mor…" at bounding box center [627, 313] width 1254 height 626
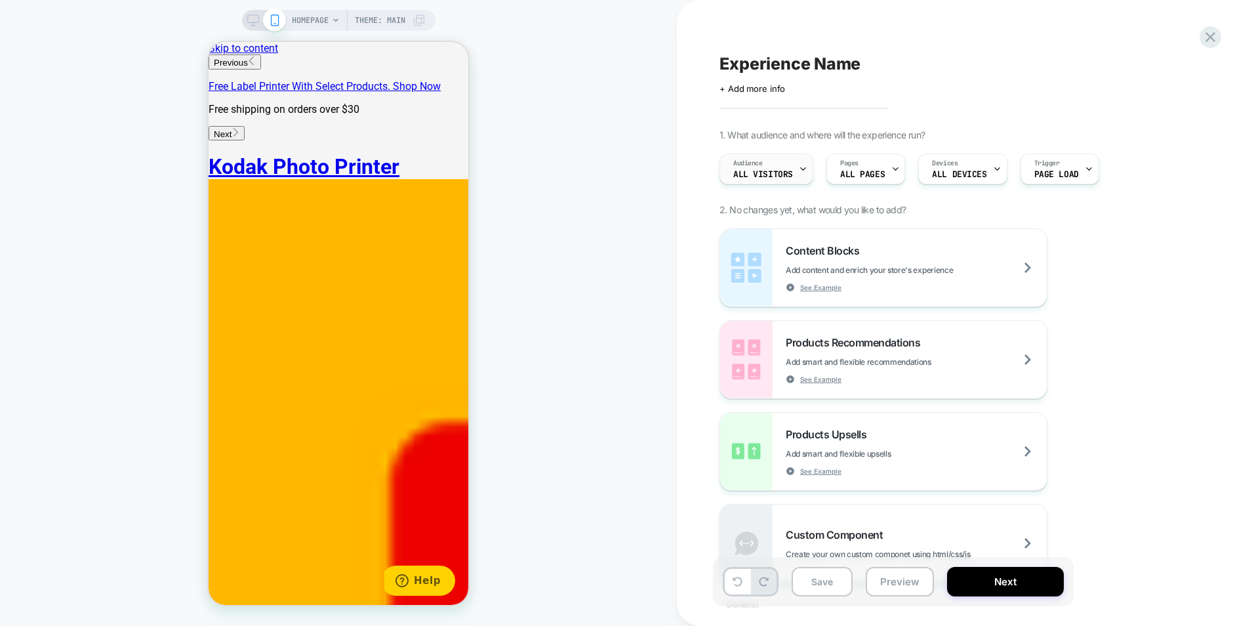
click at [796, 167] on div "Audience All Visitors" at bounding box center [763, 169] width 86 height 30
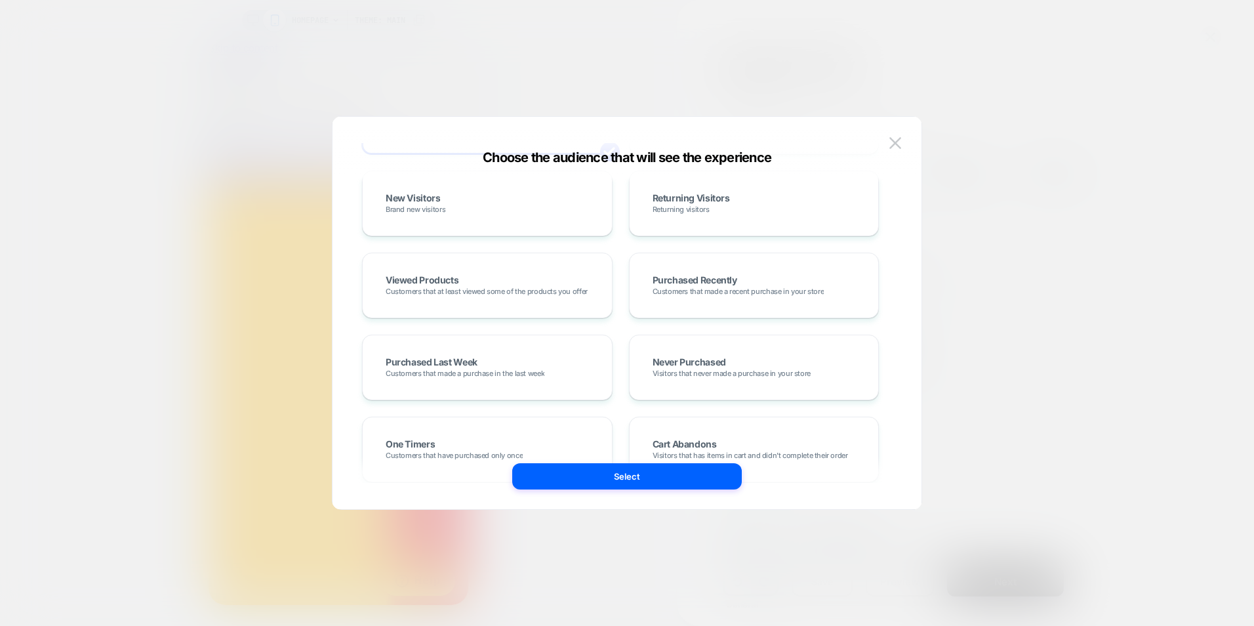
scroll to position [131, 0]
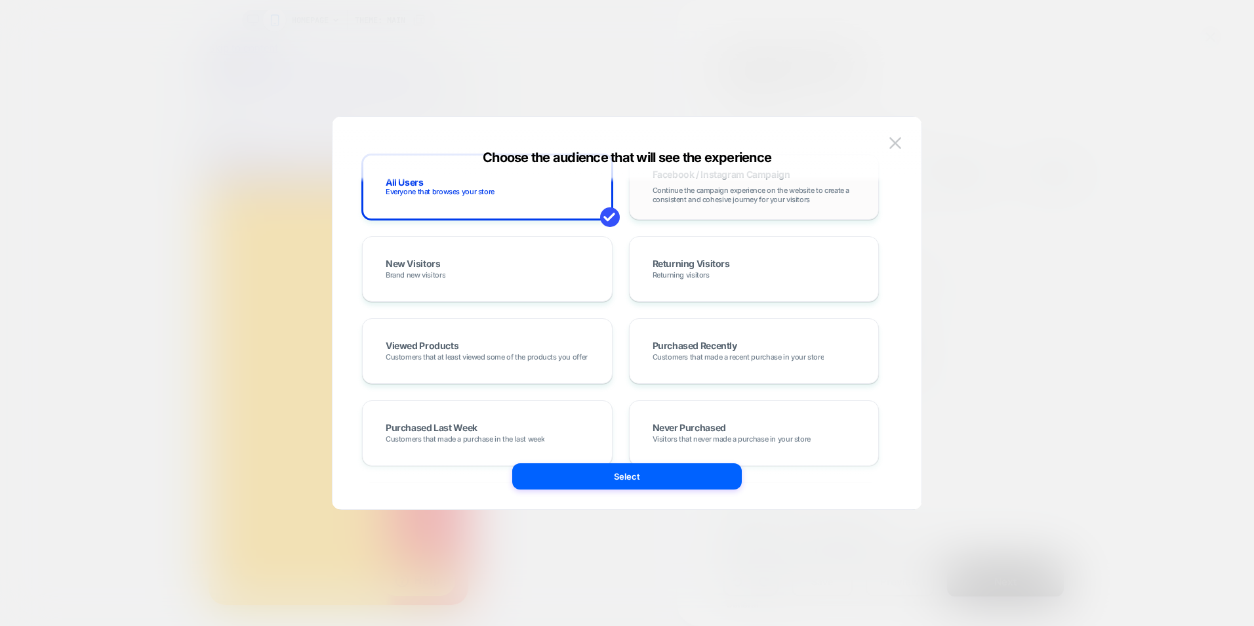
click at [696, 214] on div "Facebook / Instagram Campaign Continue the campaign experience on the website t…" at bounding box center [754, 187] width 251 height 66
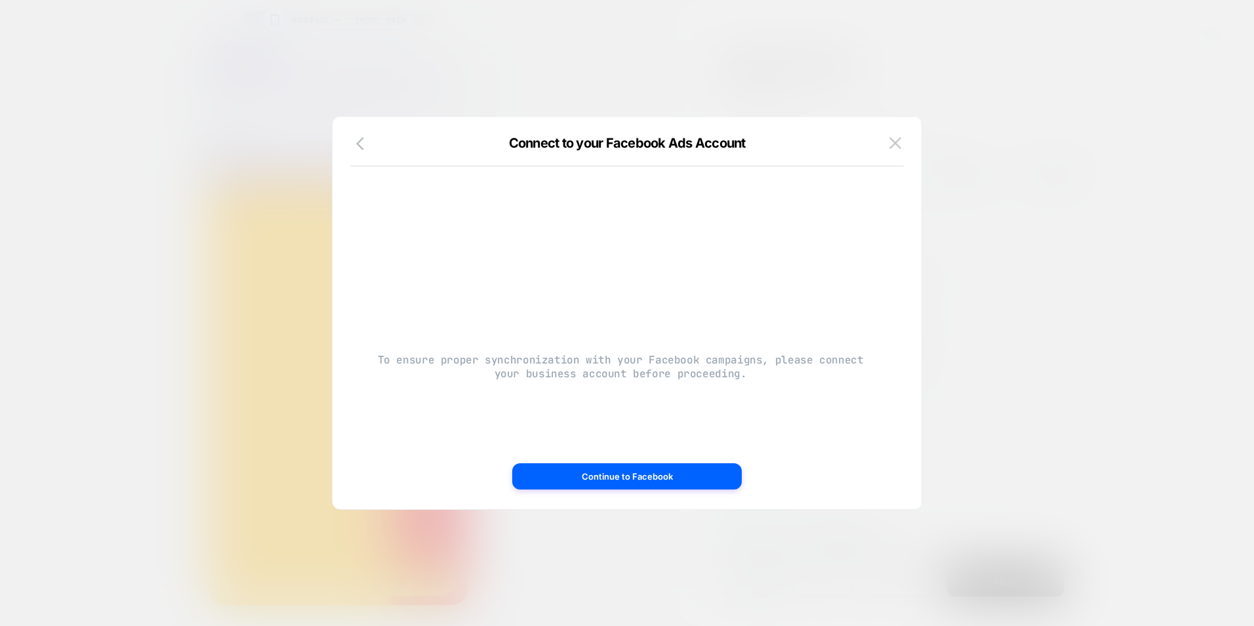
scroll to position [0, 0]
click at [356, 150] on icon "button" at bounding box center [364, 144] width 16 height 16
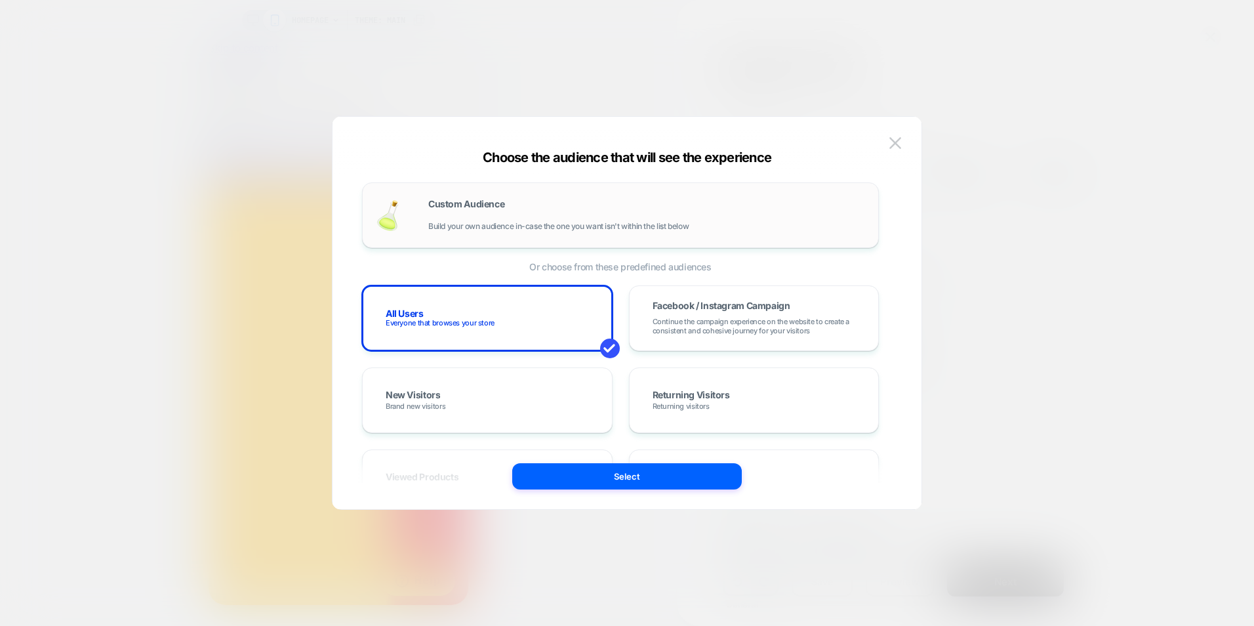
click at [546, 230] on div "Custom Audience Build your own audience in-case the one you want isn't within t…" at bounding box center [620, 215] width 489 height 38
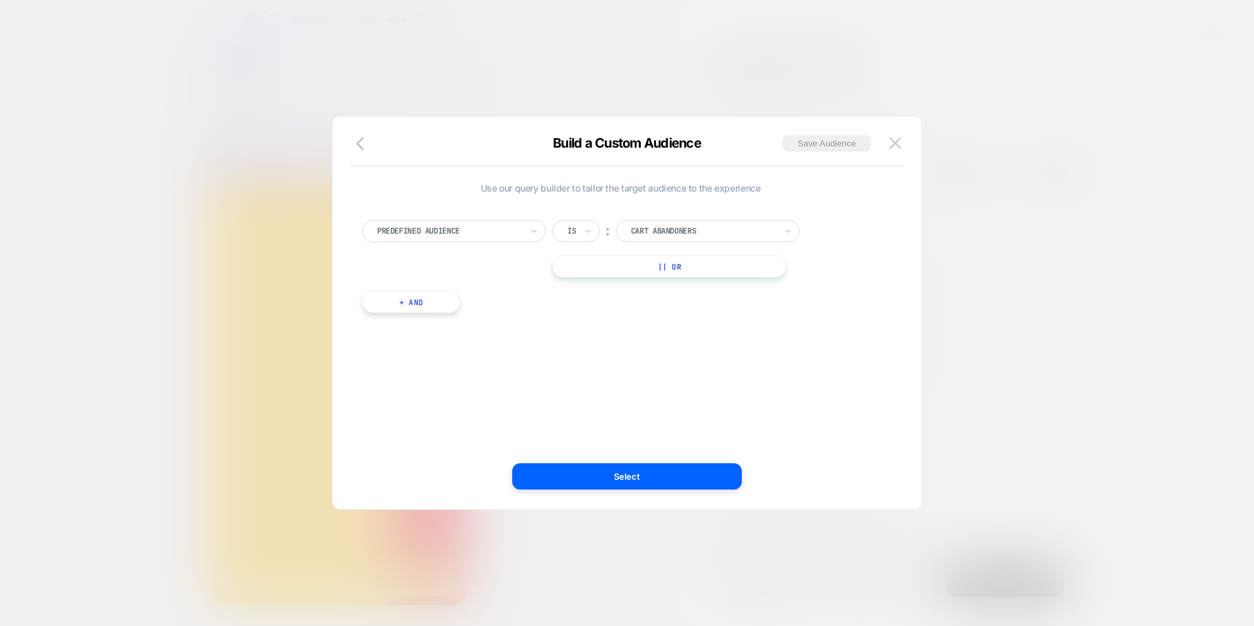
click at [474, 224] on div "Predefined Audience" at bounding box center [449, 231] width 147 height 14
click at [678, 217] on div "option Predefined Audience focused, 1 of 33. 33 results available. Use Up and D…" at bounding box center [621, 259] width 530 height 119
click at [682, 228] on div at bounding box center [703, 231] width 144 height 12
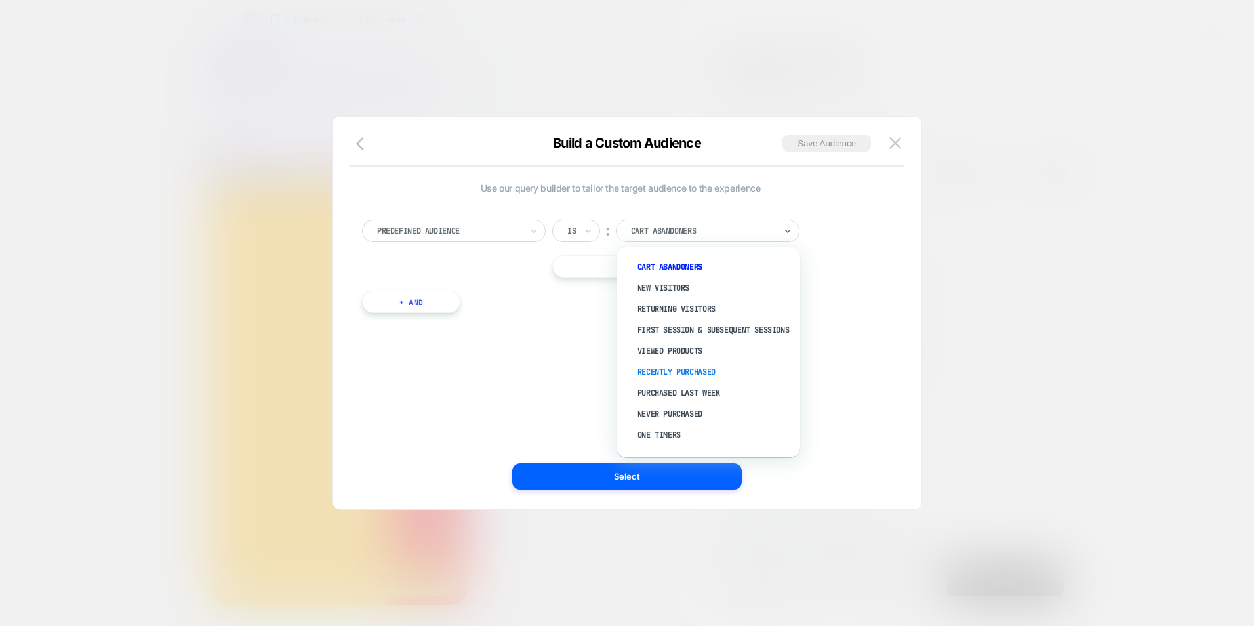
scroll to position [50, 0]
click at [467, 237] on div "Predefined Audience" at bounding box center [449, 231] width 147 height 14
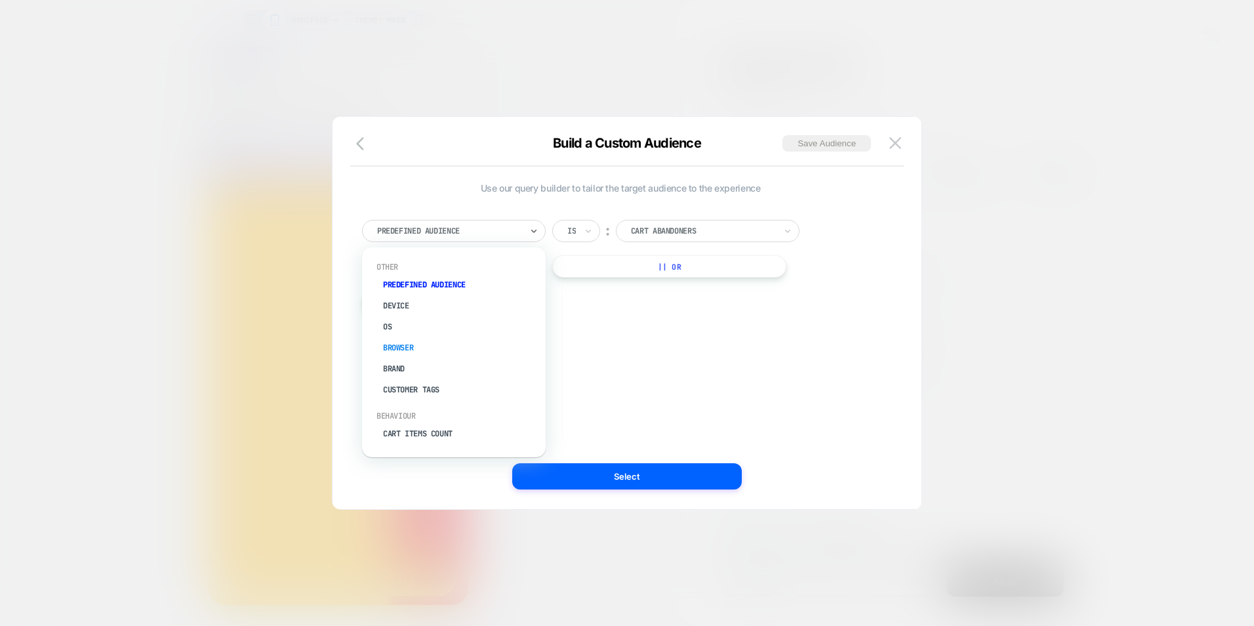
click at [416, 342] on div "Browser" at bounding box center [460, 347] width 171 height 21
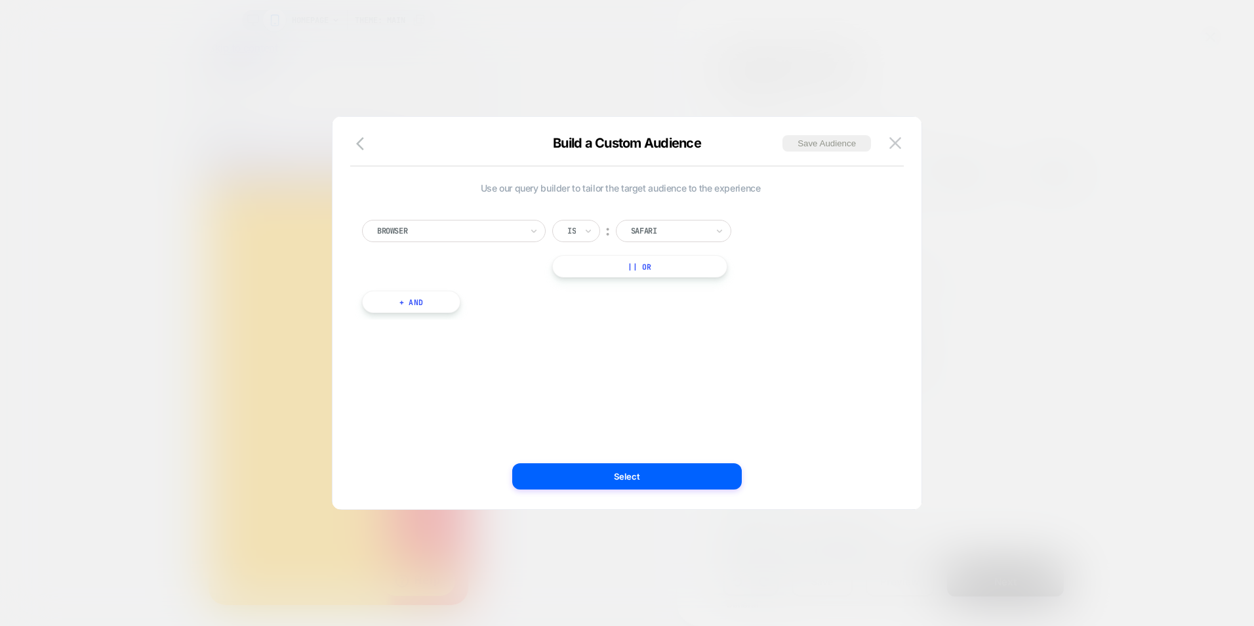
click at [657, 236] on div at bounding box center [669, 231] width 76 height 12
click at [438, 243] on div "Browser Is ︰ Safari || Or" at bounding box center [620, 249] width 517 height 58
click at [442, 237] on div "Browser" at bounding box center [454, 231] width 184 height 22
click at [417, 331] on div "UTM Source" at bounding box center [460, 330] width 171 height 21
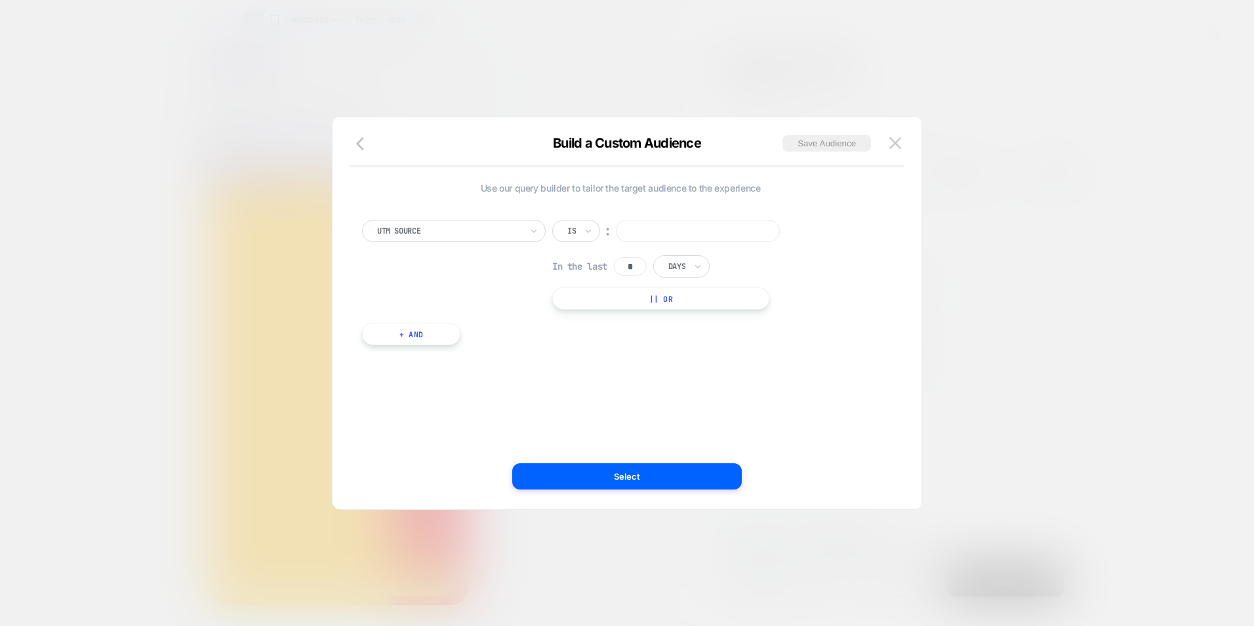
click at [582, 235] on div "Is" at bounding box center [576, 231] width 48 height 22
click at [662, 230] on input at bounding box center [698, 231] width 164 height 22
click at [567, 229] on div "Is" at bounding box center [571, 231] width 11 height 14
click at [474, 287] on div "UTM Source option Is focused, 1 of 5. 5 results available. Use Up and Down to c…" at bounding box center [620, 265] width 517 height 90
click at [905, 140] on div "Build a Custom Audience Save Audience" at bounding box center [627, 150] width 589 height 31
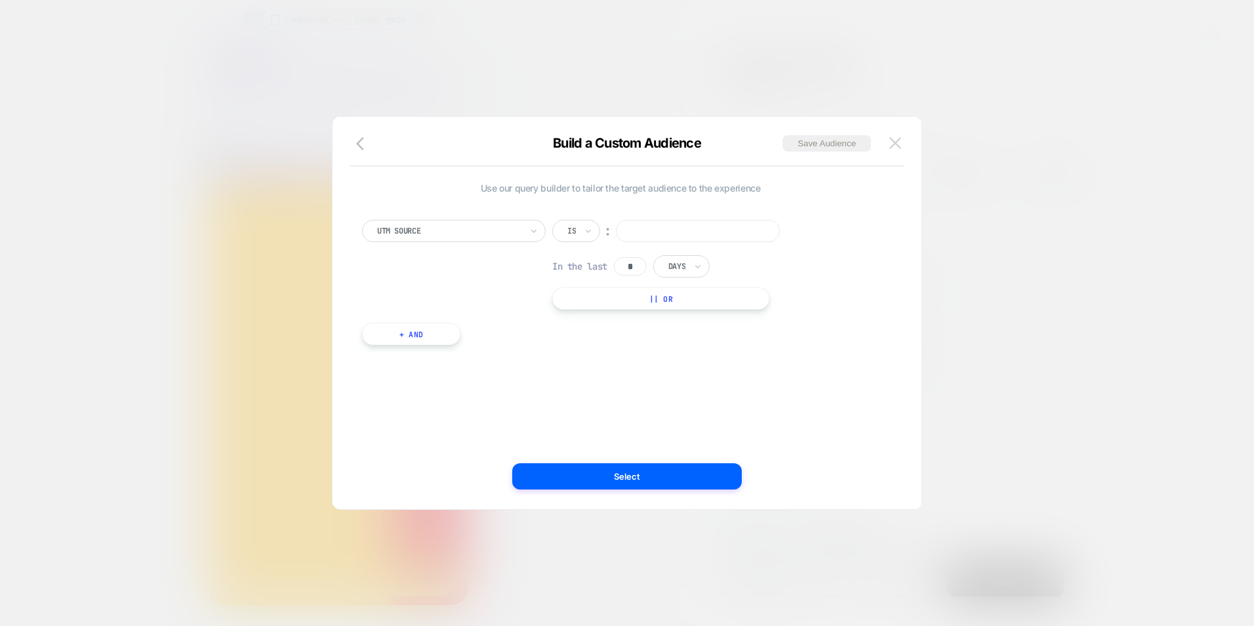
click at [894, 144] on img at bounding box center [896, 142] width 12 height 11
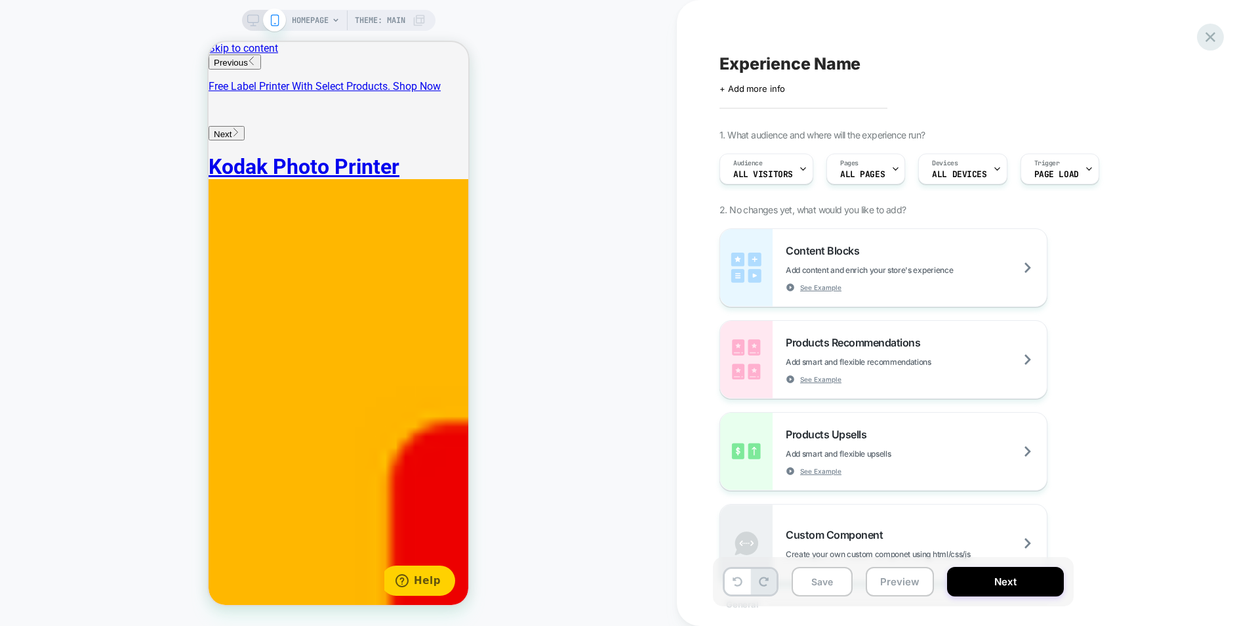
click at [1208, 38] on icon at bounding box center [1211, 37] width 18 height 18
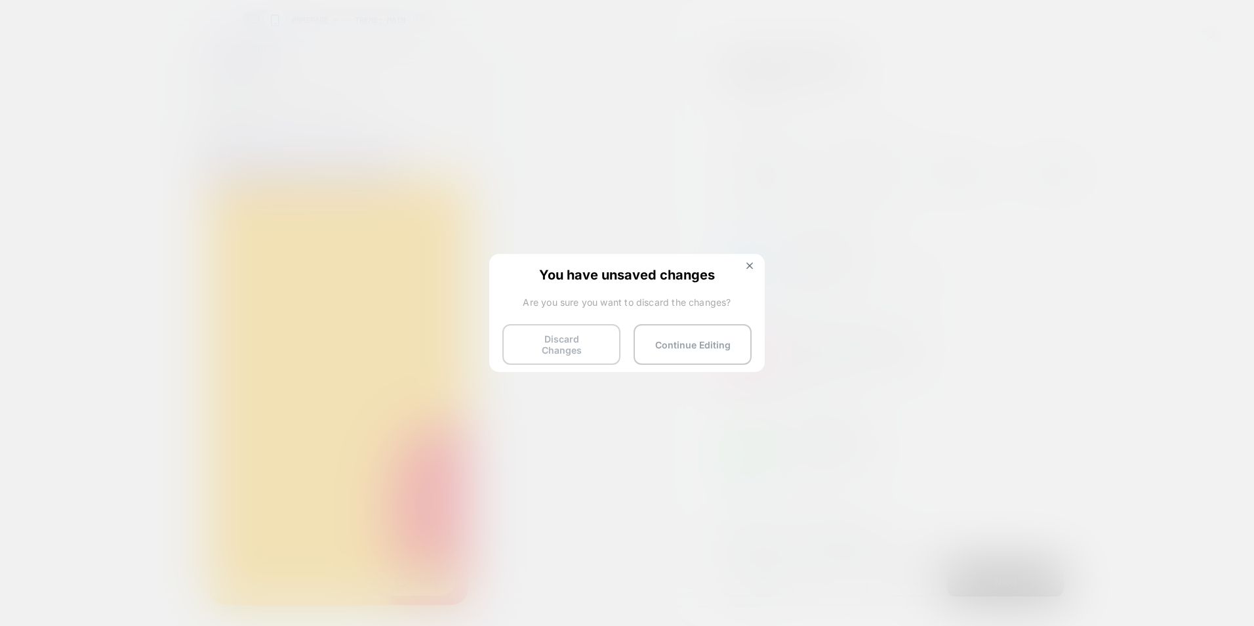
click at [578, 352] on button "Discard Changes" at bounding box center [562, 344] width 118 height 41
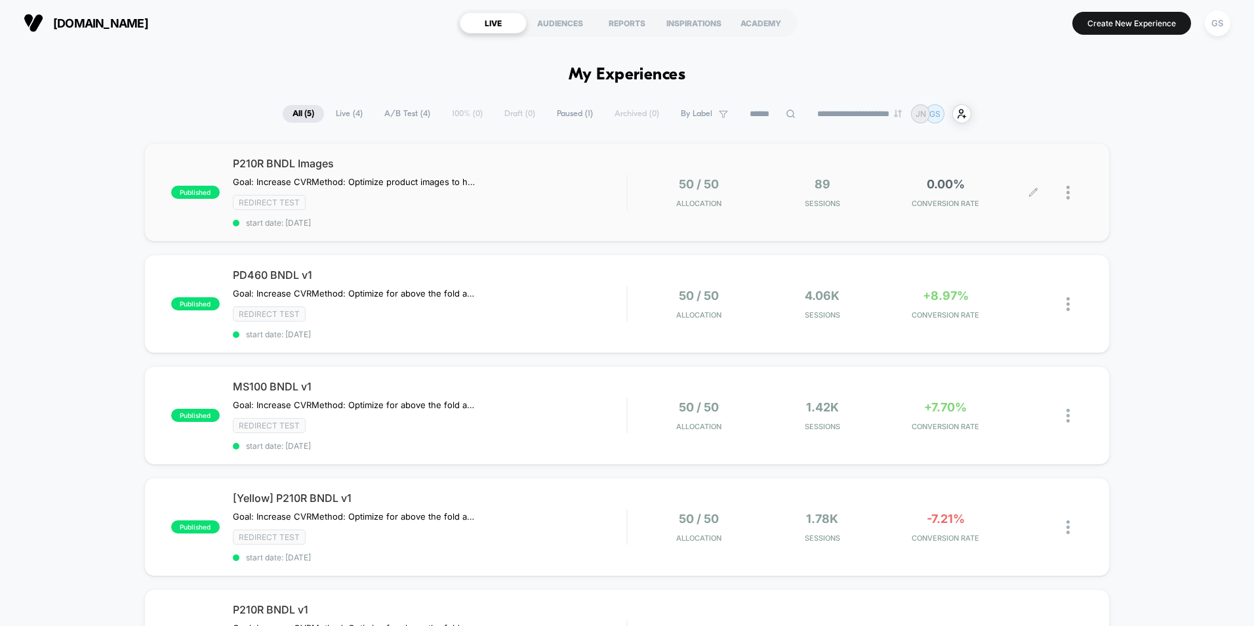
click at [638, 199] on div "50 / 50 Allocation 89 Sessions 0.00% CONVERSION RATE" at bounding box center [855, 192] width 455 height 31
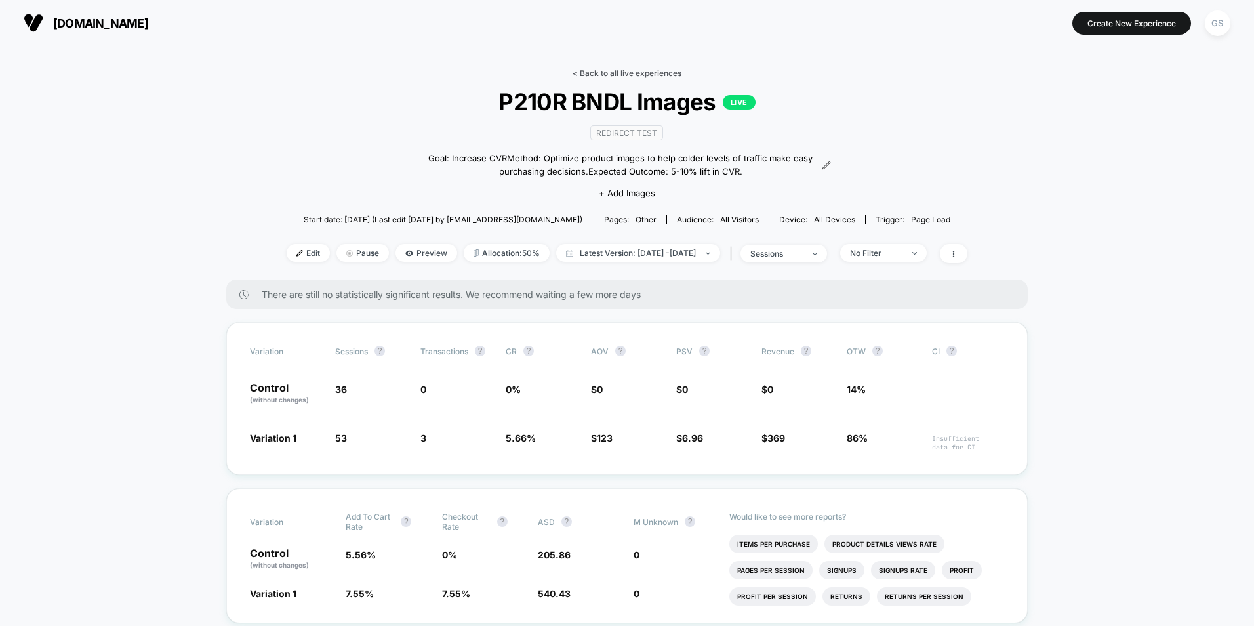
click at [624, 75] on link "< Back to all live experiences" at bounding box center [627, 73] width 109 height 10
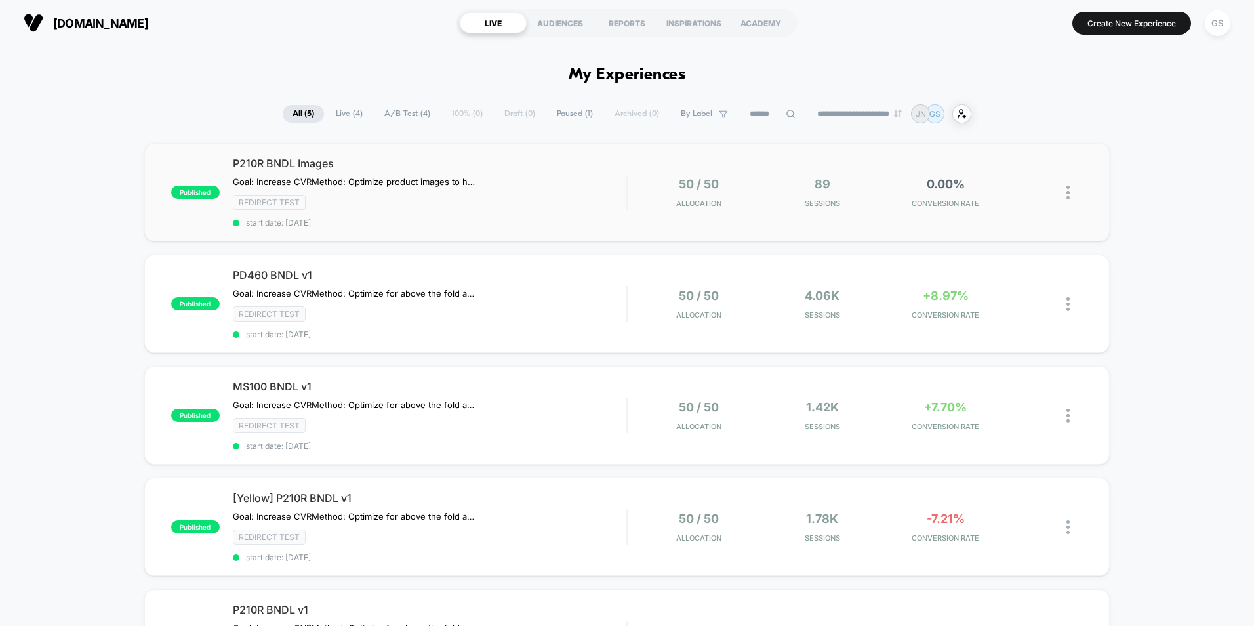
click at [663, 188] on div "50 / 50 Allocation" at bounding box center [699, 192] width 117 height 31
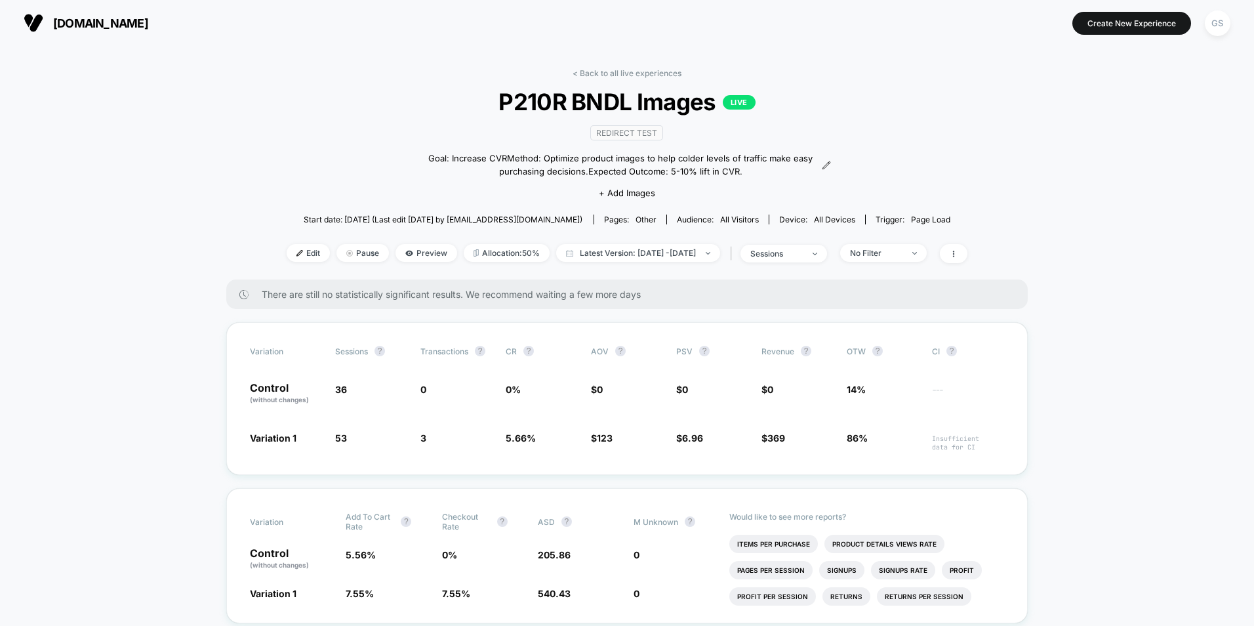
click at [613, 79] on div "< Back to all live experiences P210R BNDL Images LIVE Redirect Test Goal: Incre…" at bounding box center [627, 173] width 681 height 211
click at [615, 75] on link "< Back to all live experiences" at bounding box center [627, 73] width 109 height 10
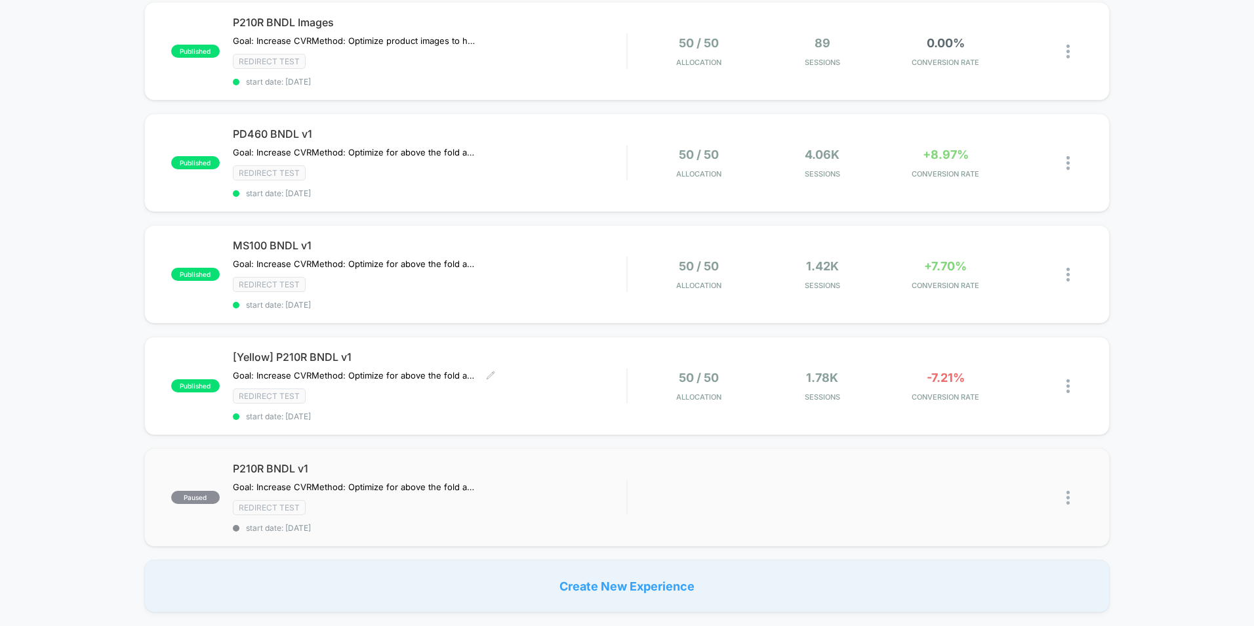
scroll to position [262, 0]
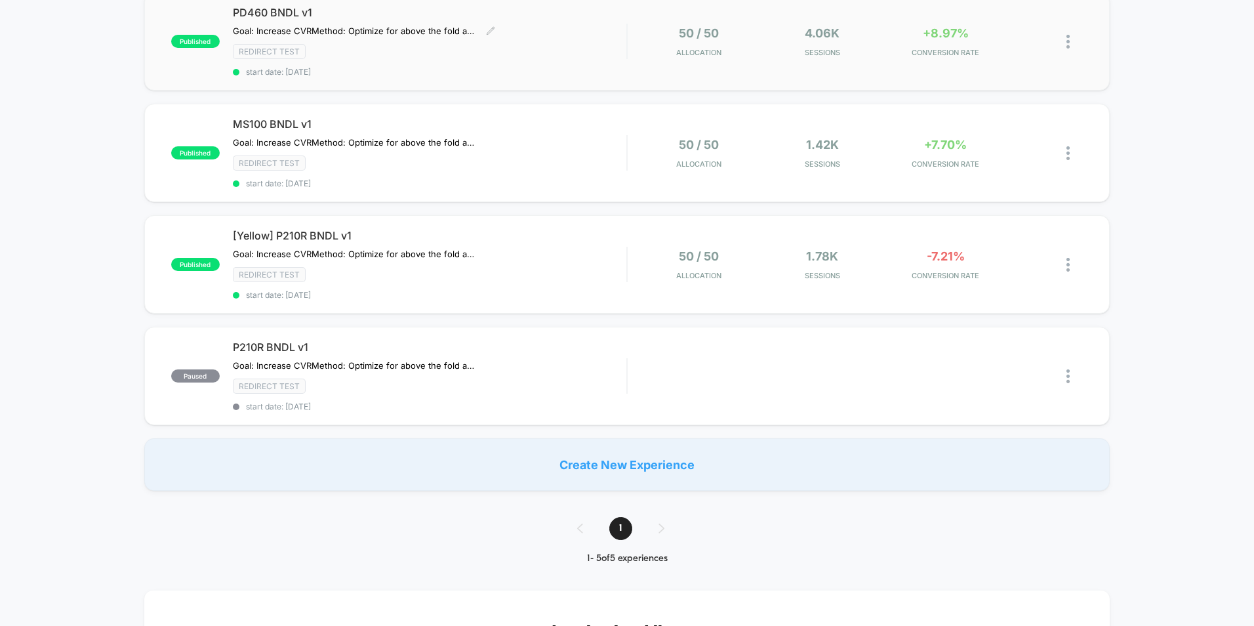
click at [607, 66] on div "PD460 BNDL v1 Goal: Increase CVR Method: Optimize for above the fold actions. R…" at bounding box center [430, 41] width 394 height 71
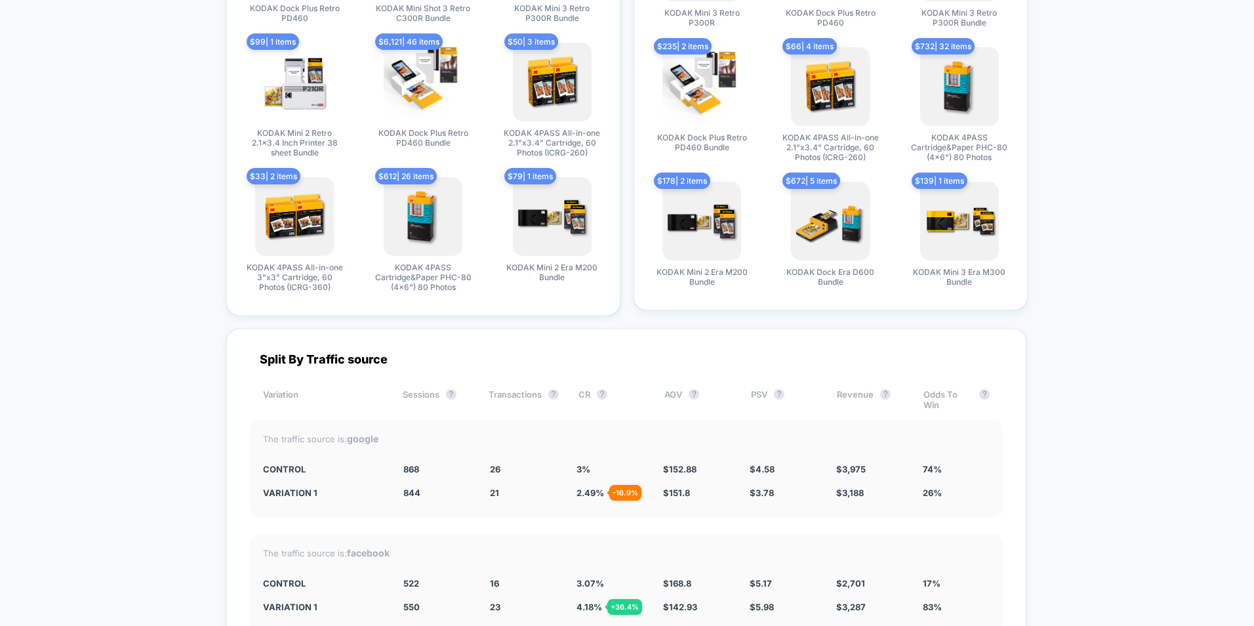
scroll to position [2420, 0]
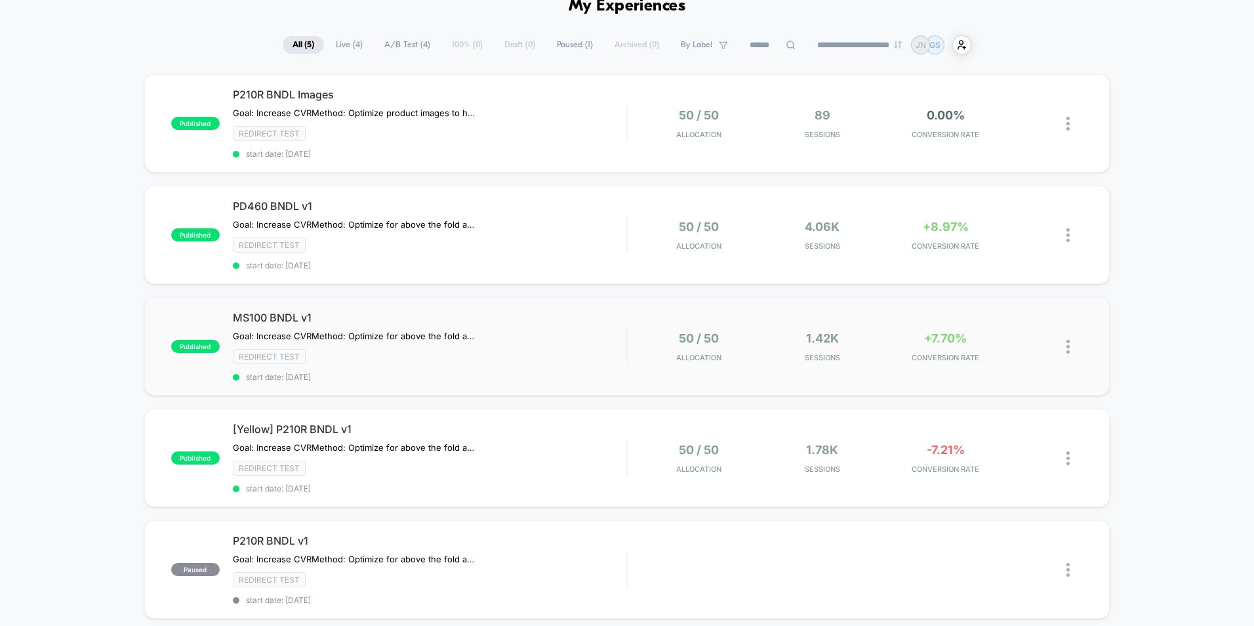
scroll to position [66, 0]
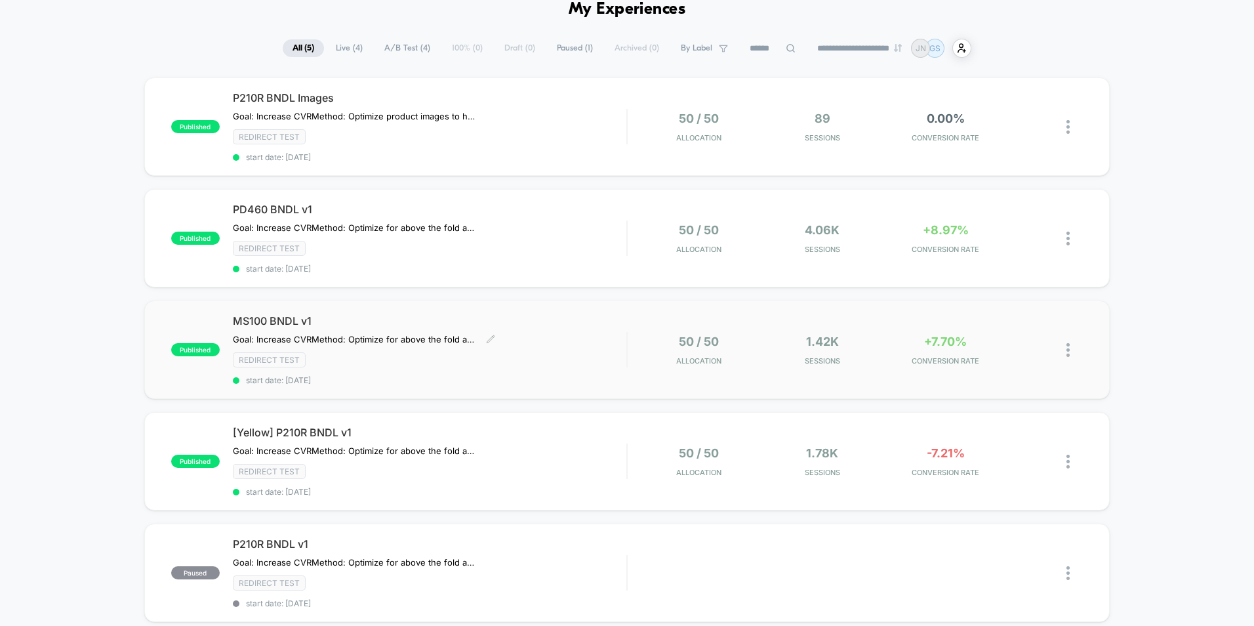
click at [560, 364] on div "Redirect Test" at bounding box center [430, 359] width 394 height 15
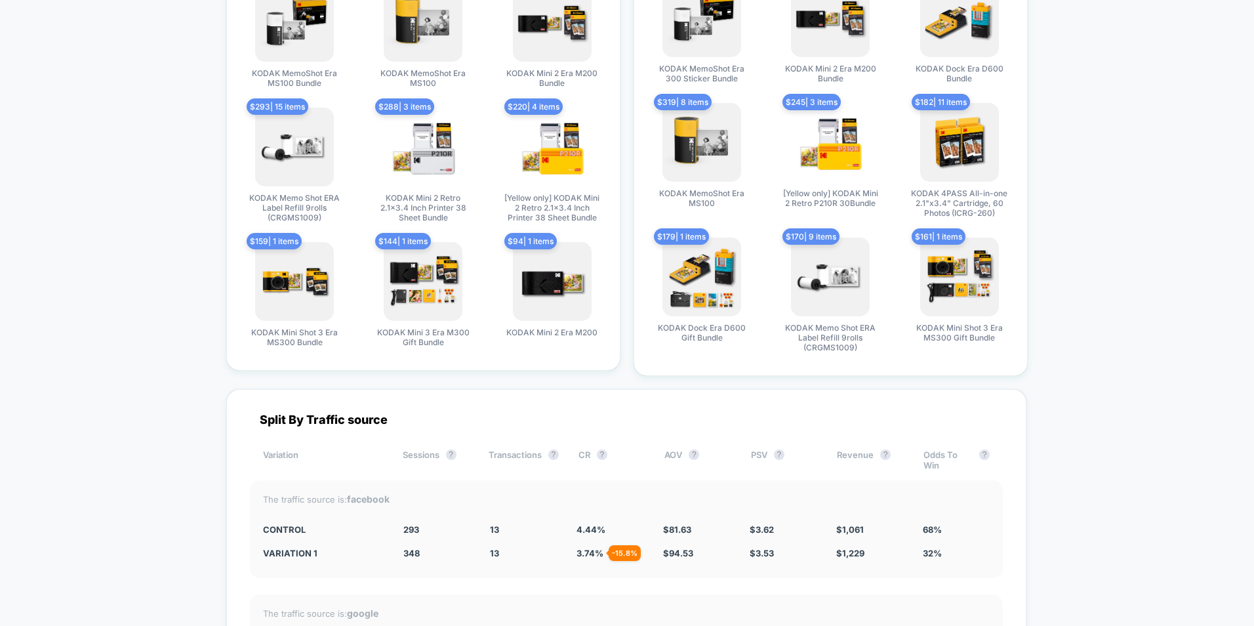
scroll to position [2296, 0]
